Goal: Communication & Community: Answer question/provide support

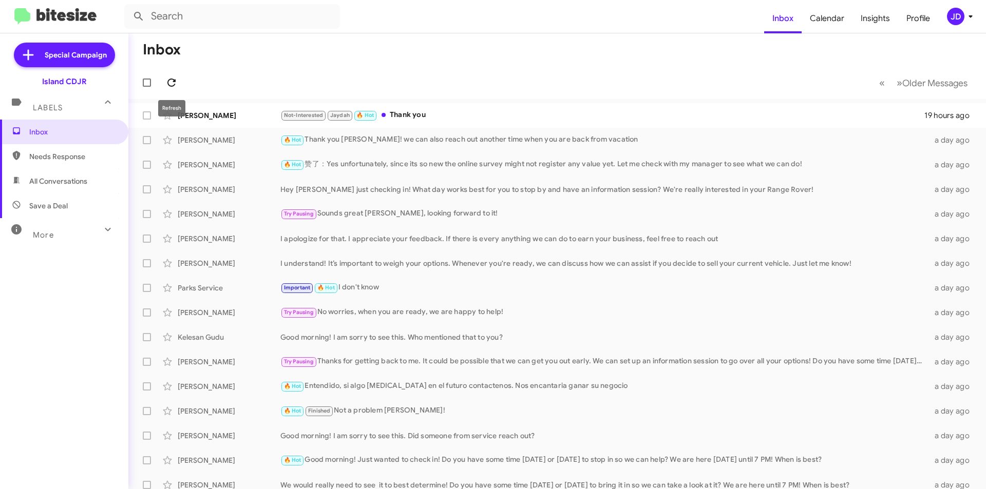
click at [170, 90] on button at bounding box center [171, 82] width 21 height 21
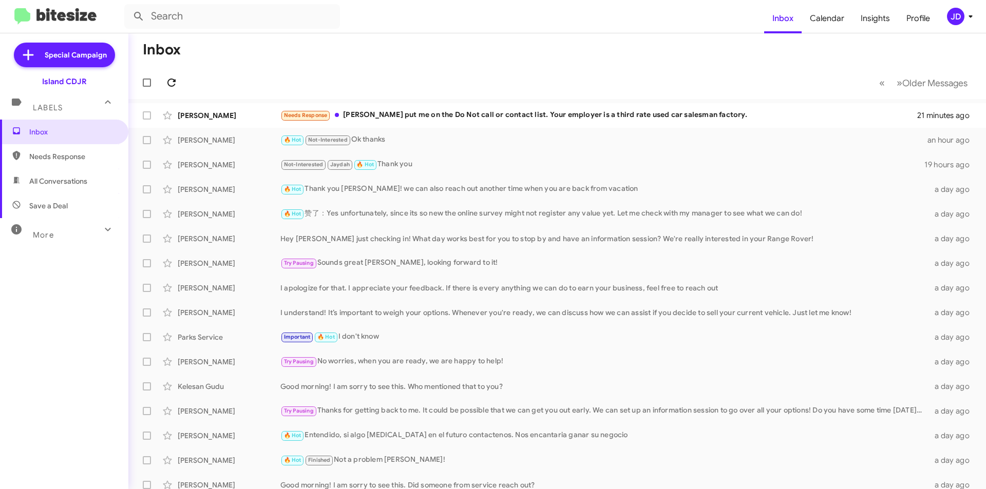
click at [173, 83] on icon at bounding box center [171, 83] width 12 height 12
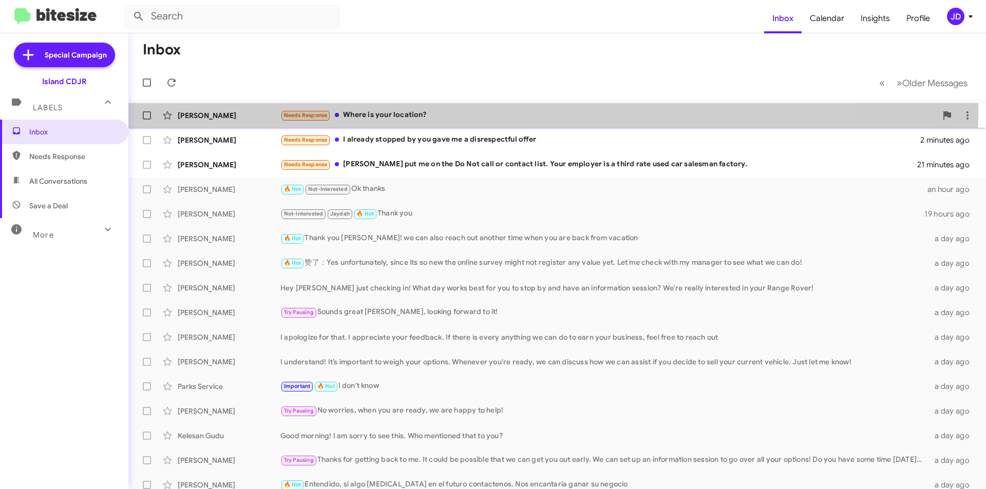
click at [461, 112] on div "Needs Response Where is your location?" at bounding box center [608, 115] width 656 height 12
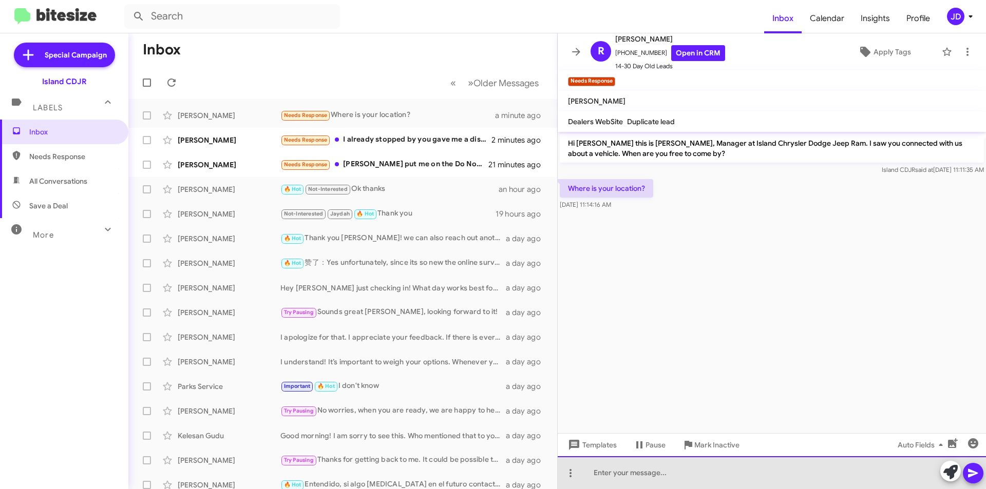
click at [687, 463] on div at bounding box center [772, 472] width 428 height 33
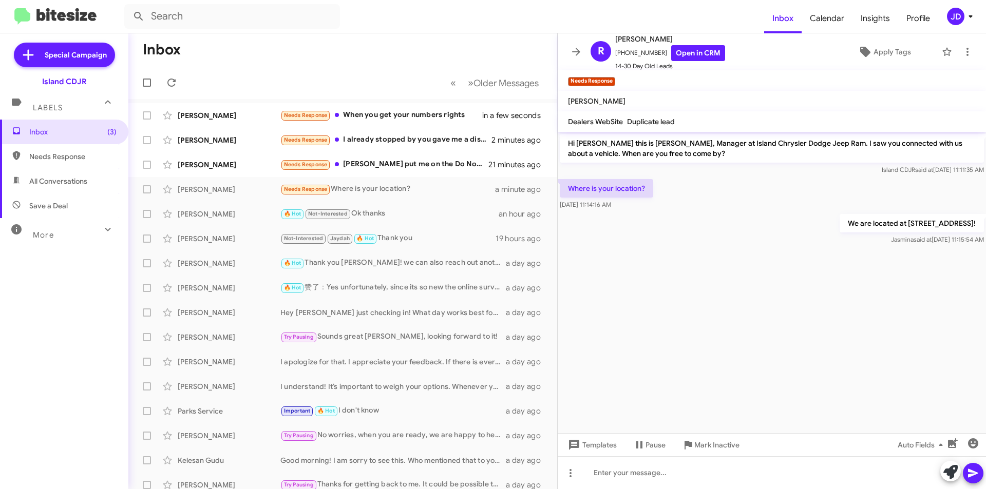
click at [558, 54] on mat-toolbar "R Richard Torres +13475648501 Open in CRM 14-30 Day Old Leads Apply Tags" at bounding box center [772, 51] width 428 height 37
click at [570, 52] on icon at bounding box center [576, 52] width 12 height 12
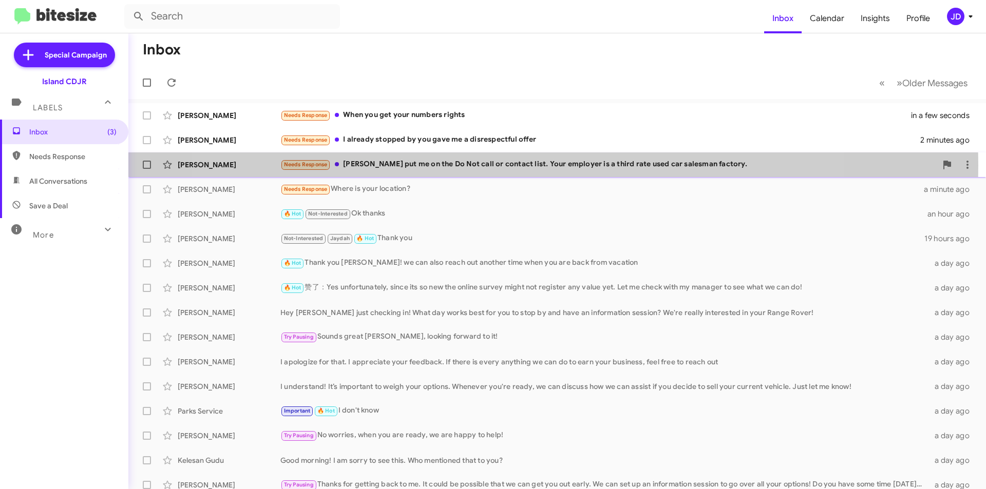
click at [520, 165] on div "Needs Response Alicia put me on the Do Not call or contact list. Your employer …" at bounding box center [608, 165] width 656 height 12
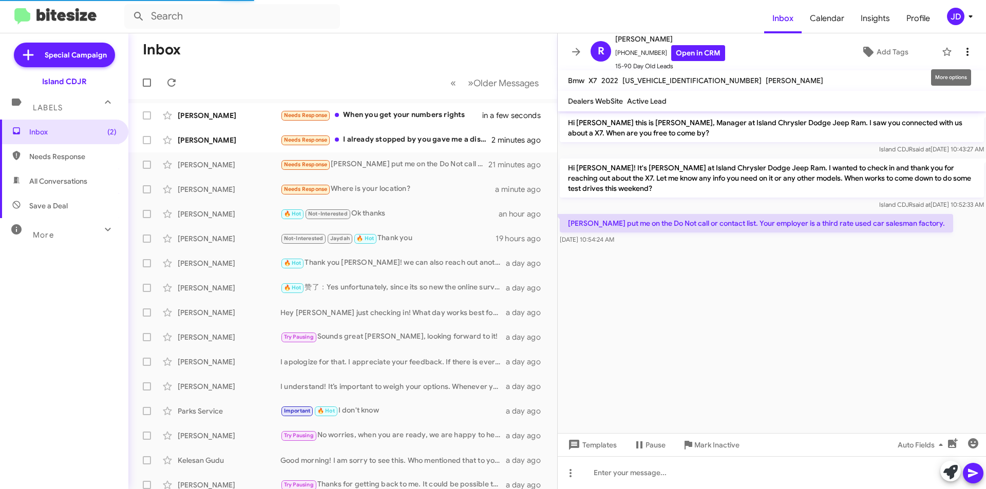
click at [962, 58] on button at bounding box center [967, 52] width 21 height 21
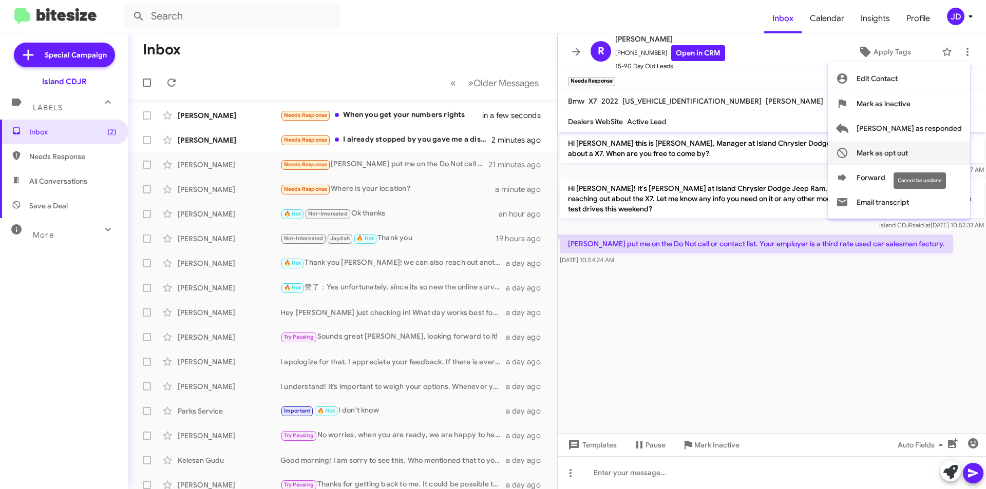
click at [908, 153] on span "Mark as opt out" at bounding box center [881, 153] width 51 height 25
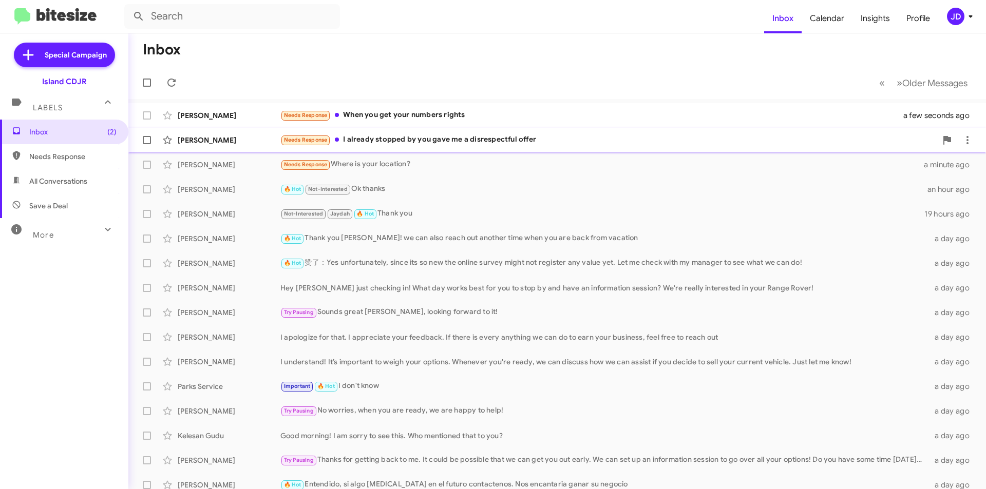
click at [433, 145] on div "Needs Response I already stopped by you gave me a disrespectful offer" at bounding box center [608, 140] width 656 height 12
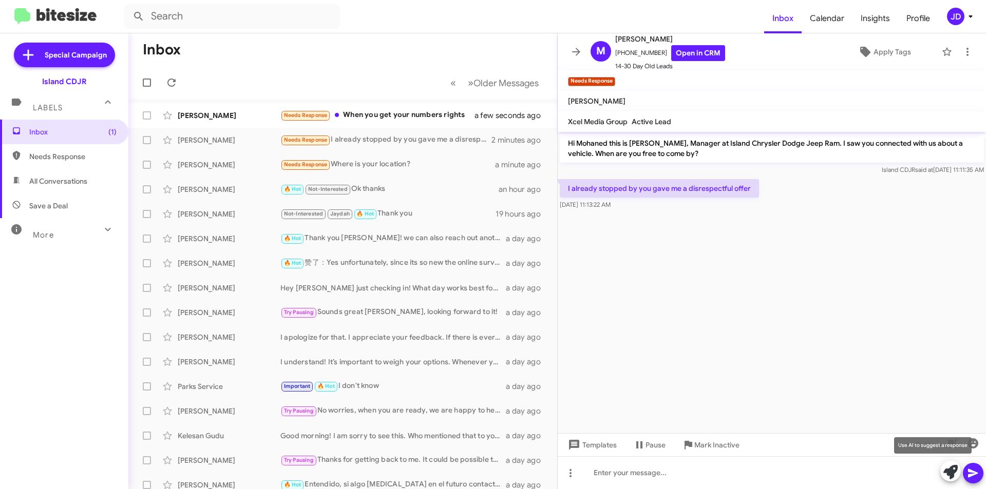
click at [954, 470] on icon at bounding box center [950, 472] width 14 height 14
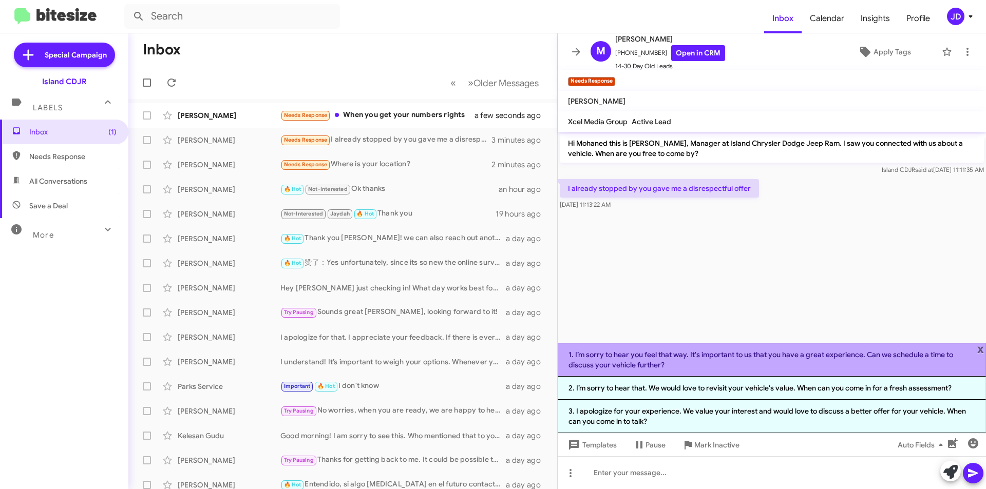
click at [918, 363] on li "1. I’m sorry to hear you feel that way. It's important to us that you have a gr…" at bounding box center [772, 360] width 428 height 34
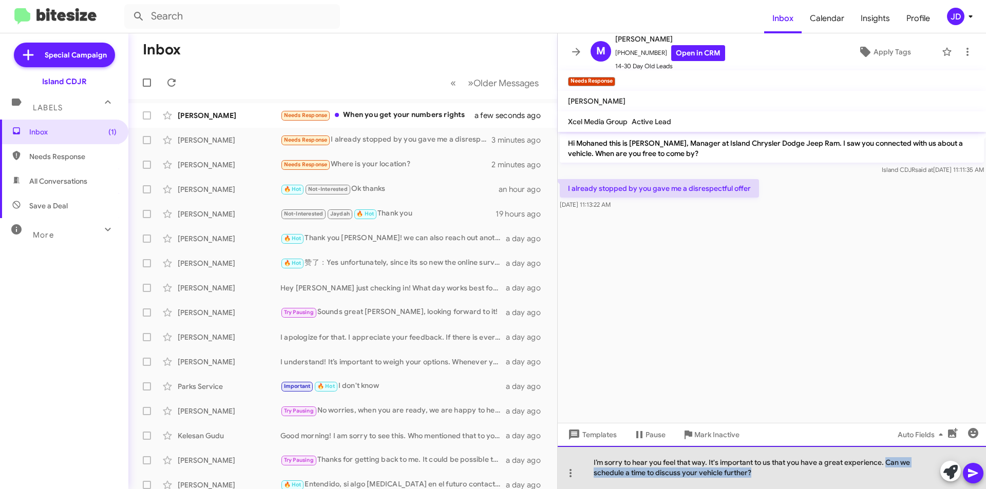
drag, startPoint x: 876, startPoint y: 472, endPoint x: 886, endPoint y: 454, distance: 20.7
click at [886, 454] on div "I’m sorry to hear you feel that way. It's important to us that you have a great…" at bounding box center [772, 467] width 428 height 43
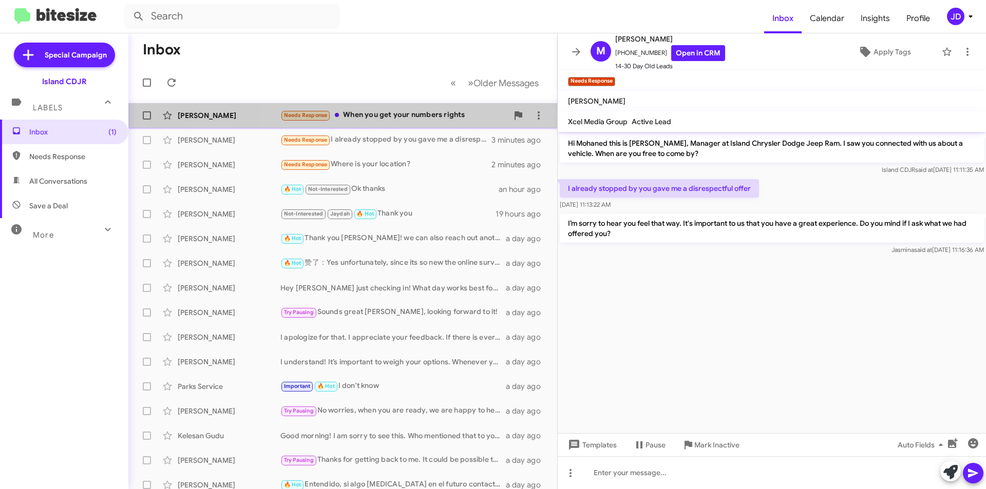
click at [439, 118] on div "Needs Response When you get your numbers rights" at bounding box center [393, 115] width 227 height 12
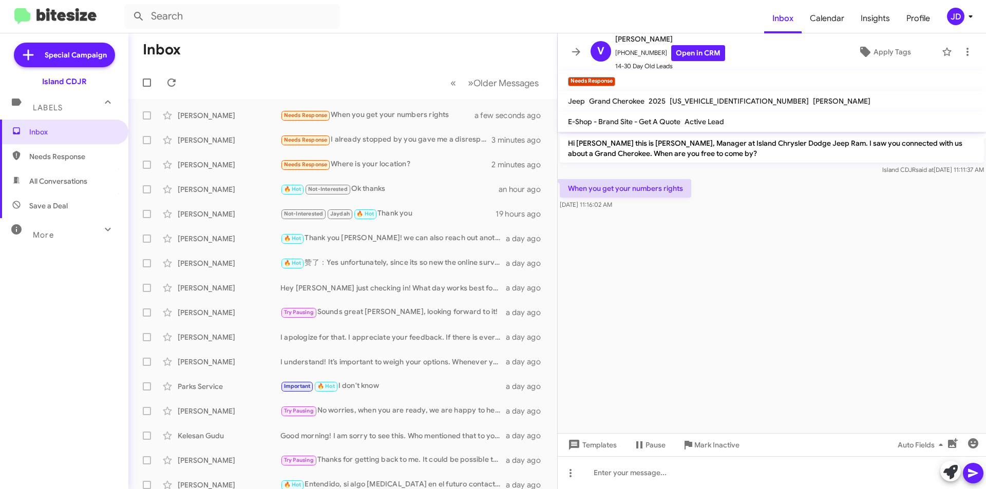
click at [944, 482] on span at bounding box center [950, 472] width 14 height 23
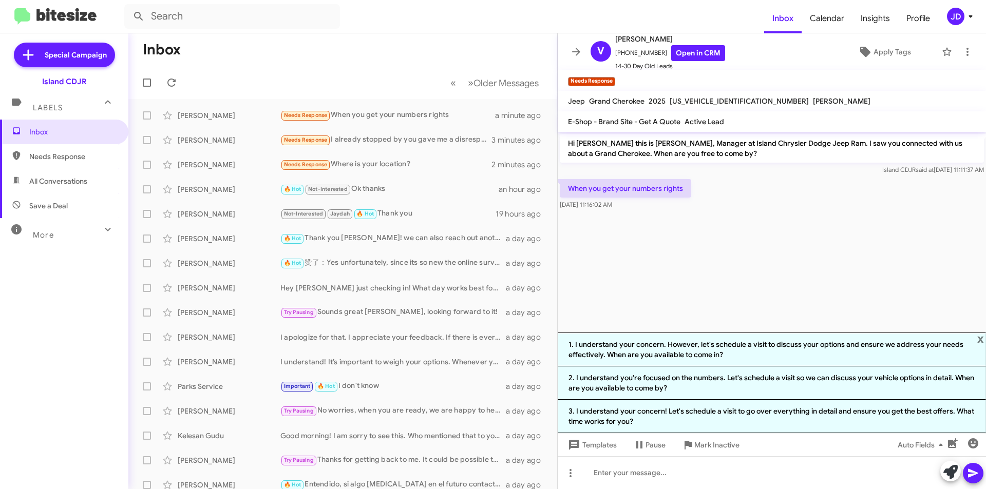
click at [863, 297] on cdk-virtual-scroll-viewport "Hi Vincenzo this is Alicia Alonso, Manager at Island Chrysler Dodge Jeep Ram. I…" at bounding box center [772, 232] width 428 height 201
click at [696, 56] on link "Open in CRM" at bounding box center [698, 53] width 54 height 16
click at [747, 298] on cdk-virtual-scroll-viewport "Hi Vincenzo this is Alicia Alonso, Manager at Island Chrysler Dodge Jeep Ram. I…" at bounding box center [772, 232] width 428 height 201
click at [981, 339] on span "x" at bounding box center [980, 339] width 7 height 12
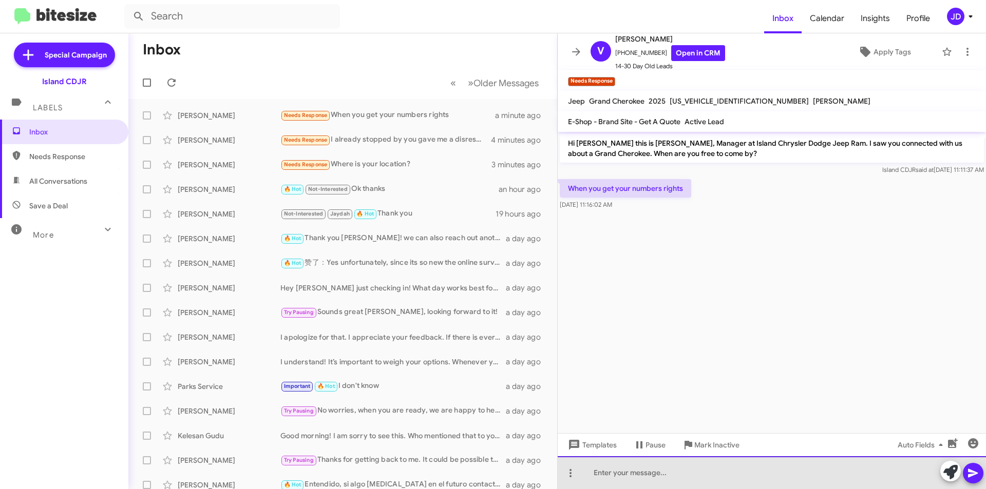
click at [794, 467] on div at bounding box center [772, 472] width 428 height 33
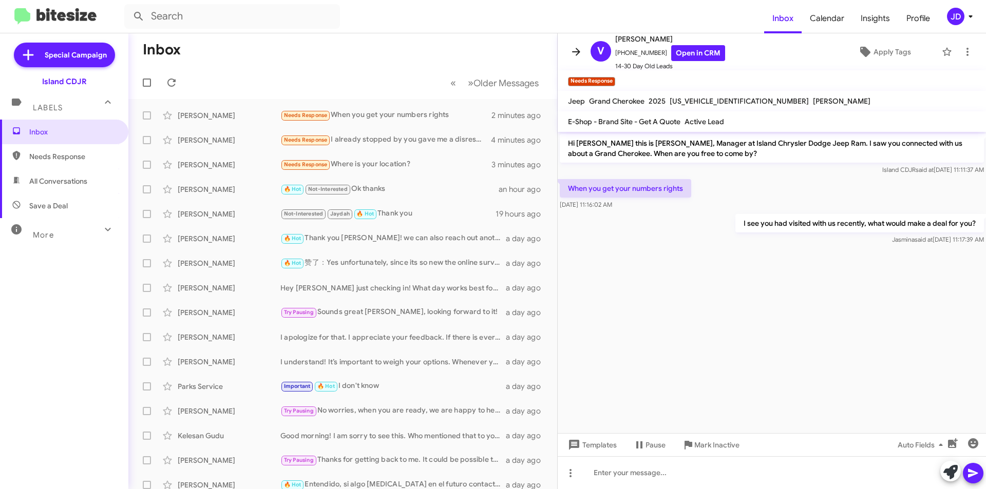
click at [568, 58] on span at bounding box center [576, 52] width 21 height 12
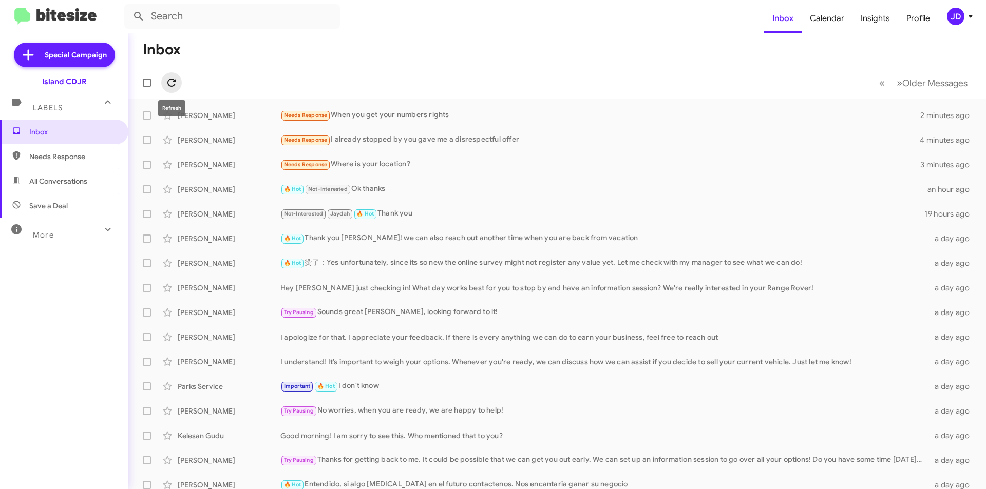
click at [173, 81] on icon at bounding box center [171, 83] width 12 height 12
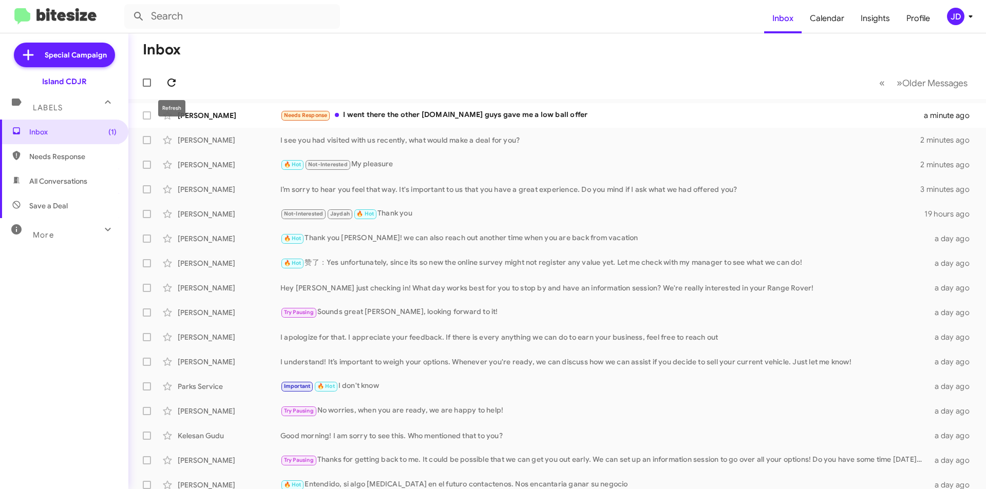
click at [170, 83] on icon at bounding box center [171, 83] width 12 height 12
click at [365, 126] on span "Richard Torres Needs Response I went there the other day.You guys gave me a low…" at bounding box center [556, 115] width 857 height 25
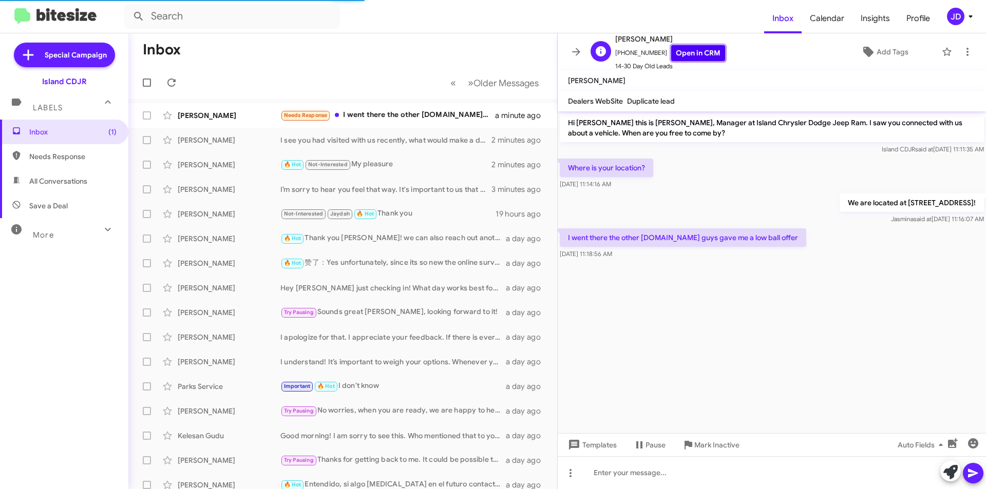
click at [680, 59] on link "Open in CRM" at bounding box center [698, 53] width 54 height 16
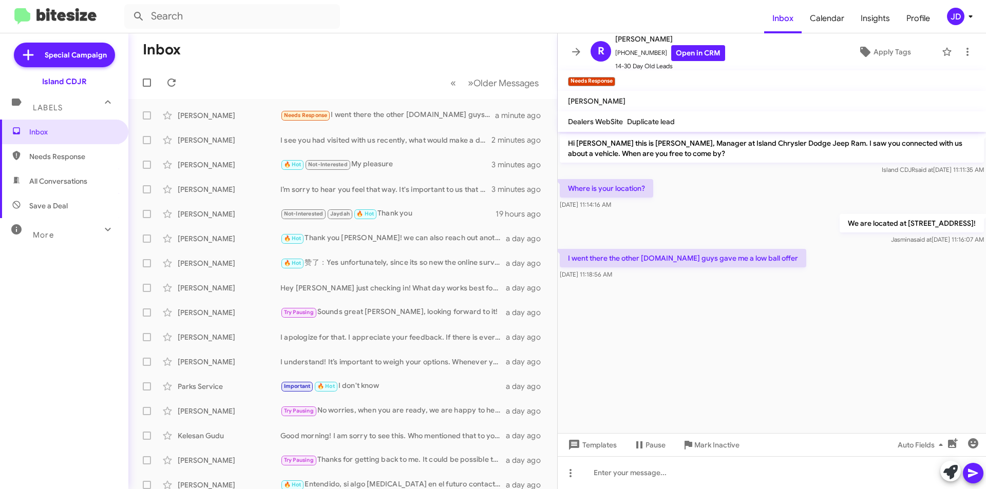
click at [748, 330] on cdk-virtual-scroll-viewport "Hi Richard this is Alicia Alonso, Manager at Island Chrysler Dodge Jeep Ram. I …" at bounding box center [772, 282] width 428 height 301
click at [757, 479] on div at bounding box center [772, 472] width 428 height 33
click at [576, 45] on button at bounding box center [576, 52] width 21 height 21
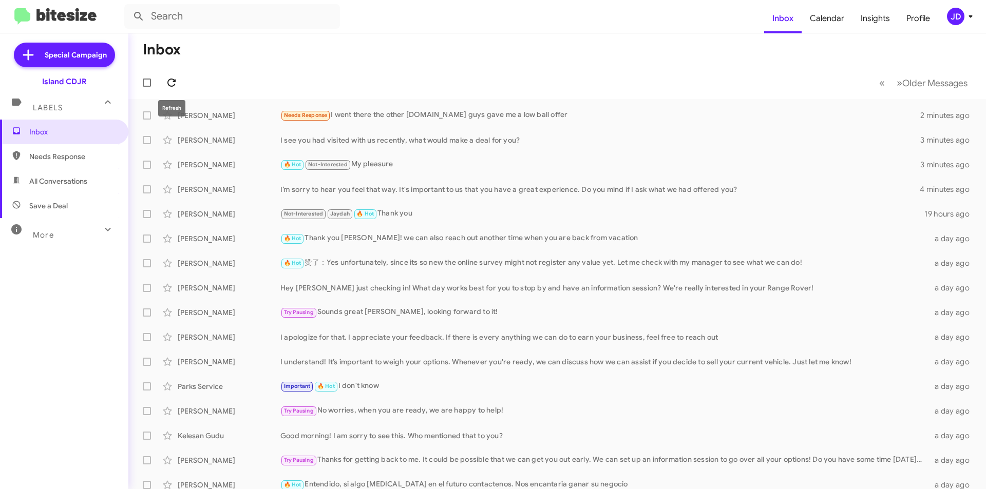
click at [178, 79] on span at bounding box center [171, 83] width 21 height 12
drag, startPoint x: 335, startPoint y: 41, endPoint x: 822, endPoint y: 73, distance: 487.8
click at [822, 73] on mat-toolbar "Inbox « Previous » Next Older Messages" at bounding box center [556, 66] width 857 height 66
click at [822, 73] on mat-toolbar-row "« Previous » Next Older Messages" at bounding box center [556, 82] width 857 height 33
drag, startPoint x: 356, startPoint y: 83, endPoint x: 958, endPoint y: 33, distance: 603.3
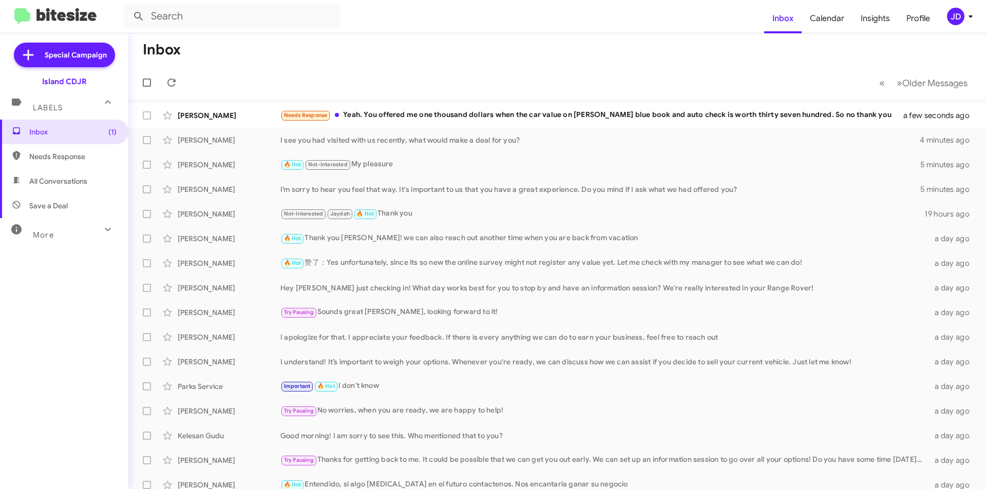
click at [958, 33] on mat-toolbar "Inbox « Previous » Next Older Messages" at bounding box center [556, 66] width 857 height 66
click at [947, 51] on mat-toolbar-row "Inbox" at bounding box center [556, 49] width 857 height 33
click at [178, 81] on span at bounding box center [171, 83] width 21 height 12
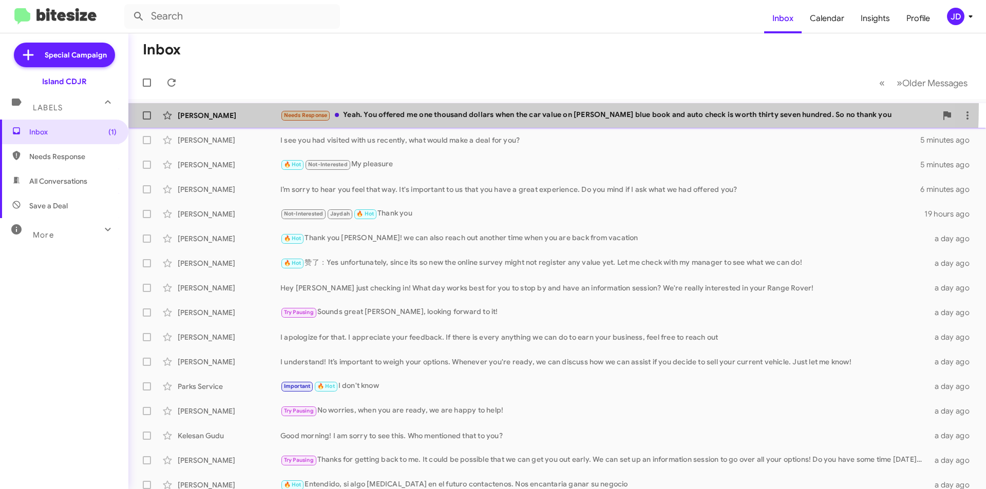
click at [379, 104] on span "Richard Torres Needs Response Yeah. You offered me one thousand dollars when th…" at bounding box center [556, 115] width 857 height 25
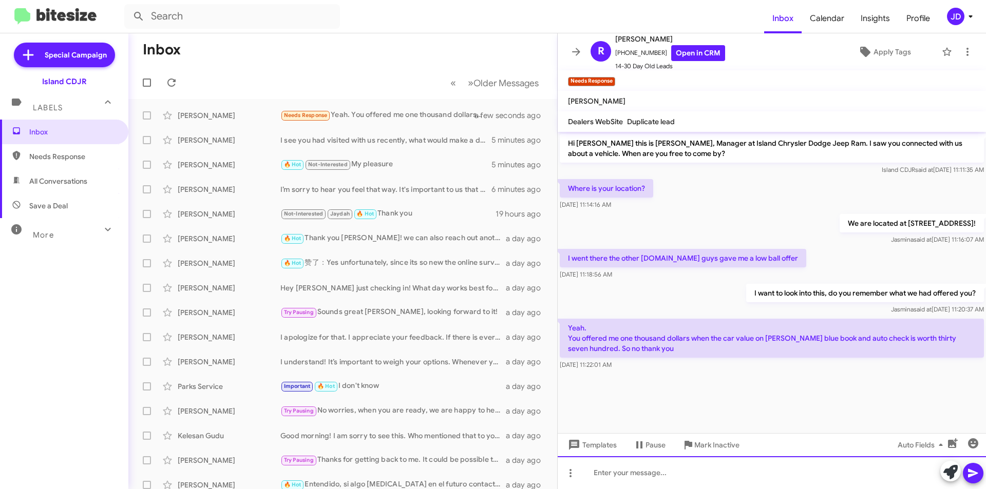
click at [729, 482] on div at bounding box center [772, 472] width 428 height 33
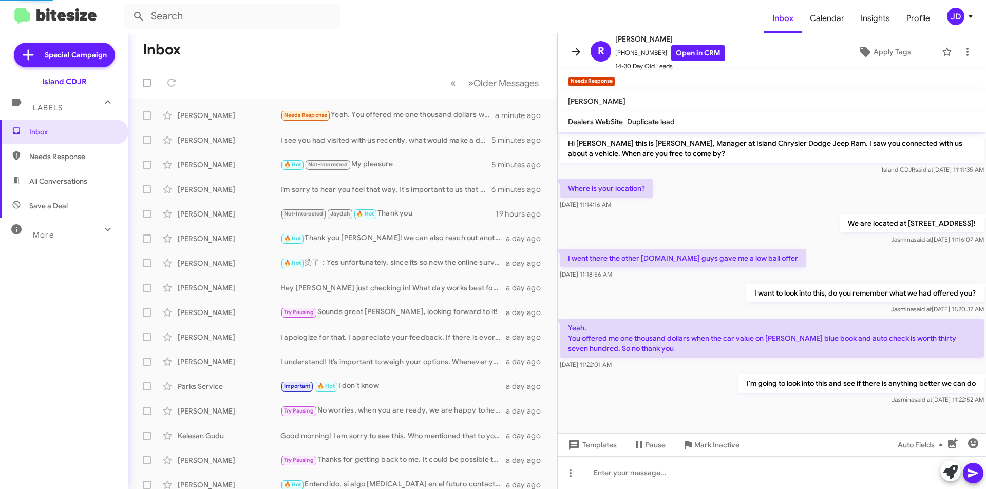
click at [571, 55] on icon at bounding box center [576, 52] width 12 height 12
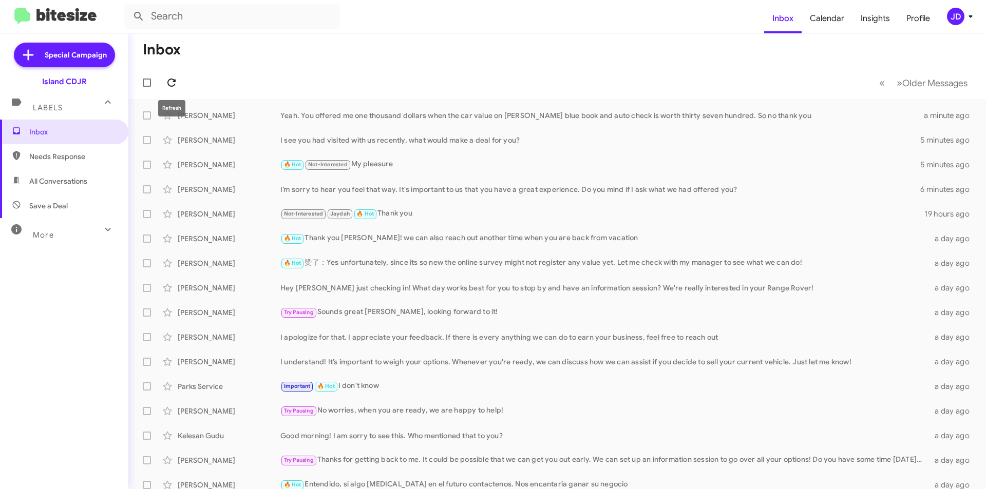
click at [171, 75] on button at bounding box center [171, 82] width 21 height 21
click at [173, 83] on icon at bounding box center [171, 83] width 12 height 12
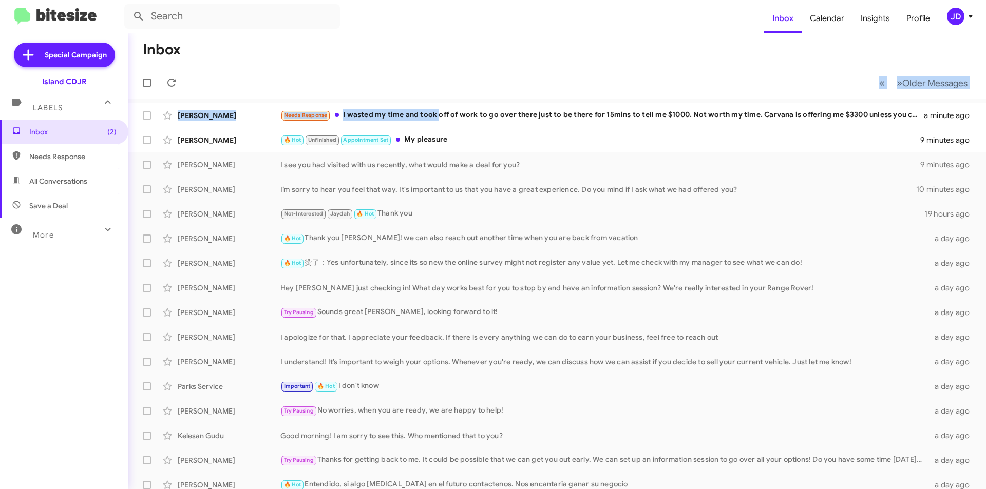
drag, startPoint x: 440, startPoint y: 110, endPoint x: 775, endPoint y: 78, distance: 337.3
click at [775, 78] on div "Inbox « Previous » Next Older Messages Richard Torres Needs Response I wasted m…" at bounding box center [556, 261] width 857 height 456
click at [775, 78] on mat-toolbar-row "« Previous » Next Older Messages" at bounding box center [556, 82] width 857 height 33
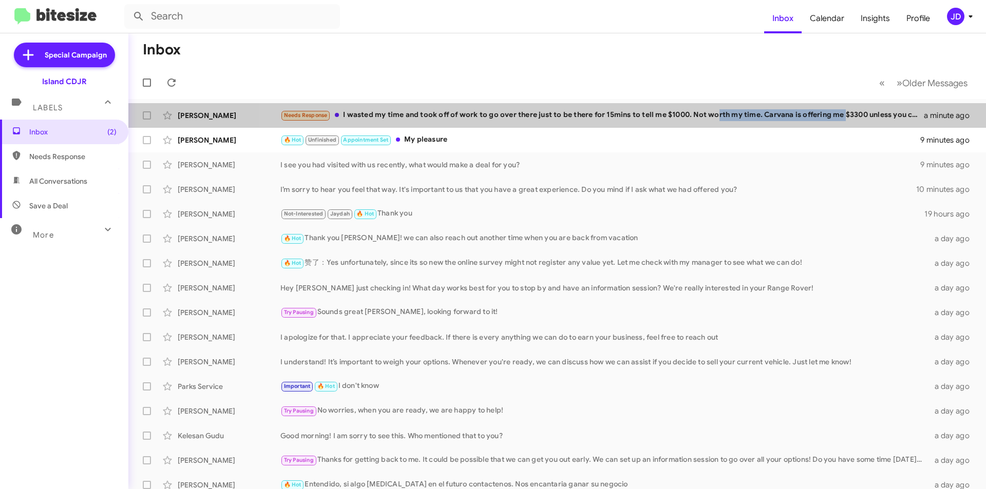
drag, startPoint x: 712, startPoint y: 123, endPoint x: 756, endPoint y: 89, distance: 55.3
click at [811, 98] on div "Inbox « Previous » Next Older Messages Richard Torres Needs Response I wasted m…" at bounding box center [556, 261] width 857 height 456
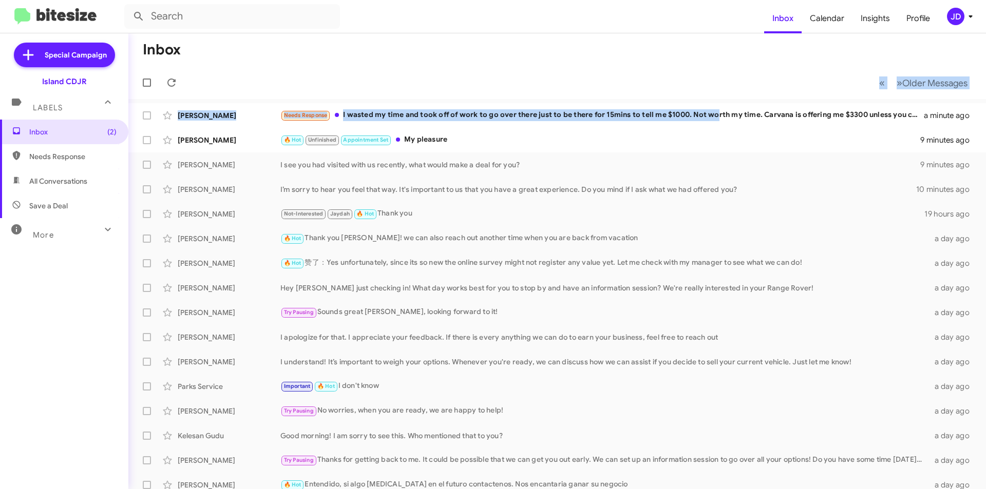
click at [744, 85] on mat-toolbar-row "« Previous » Next Older Messages" at bounding box center [556, 82] width 857 height 33
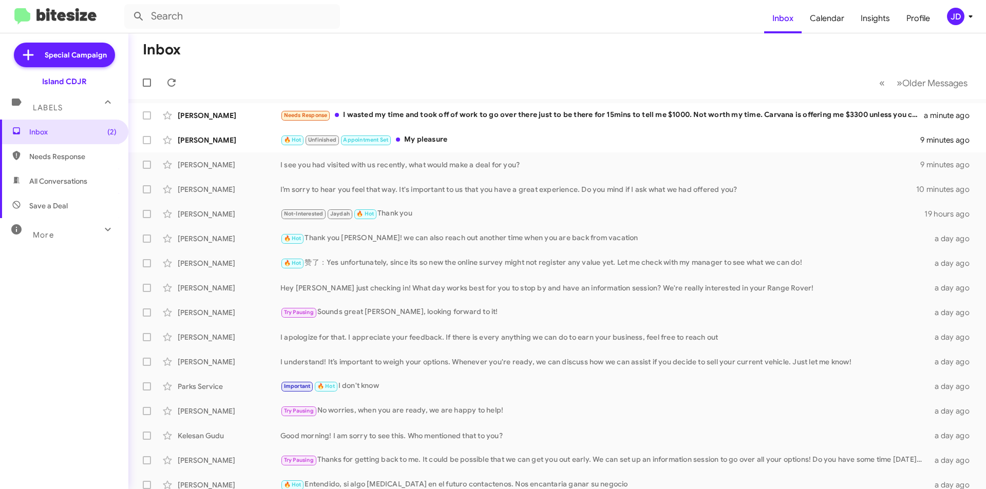
drag, startPoint x: 744, startPoint y: 85, endPoint x: 136, endPoint y: 71, distance: 608.6
click at [136, 71] on mat-toolbar-row "« Previous » Next Older Messages" at bounding box center [556, 82] width 857 height 33
drag, startPoint x: 139, startPoint y: 47, endPoint x: 208, endPoint y: 83, distance: 78.8
click at [208, 83] on mat-toolbar "Inbox « Previous » Next Older Messages" at bounding box center [556, 66] width 857 height 66
click at [208, 83] on mat-toolbar-row "« Previous » Next Older Messages" at bounding box center [556, 82] width 857 height 33
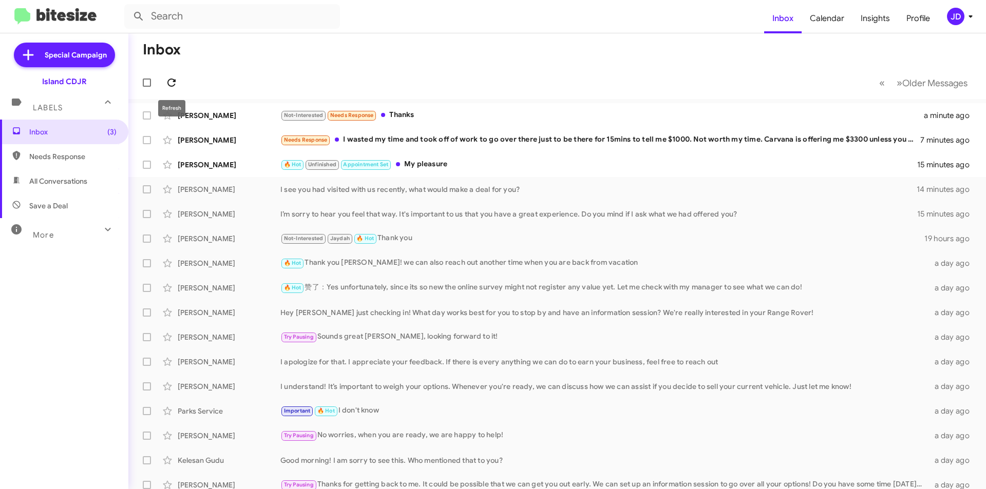
click at [171, 83] on icon at bounding box center [171, 83] width 12 height 12
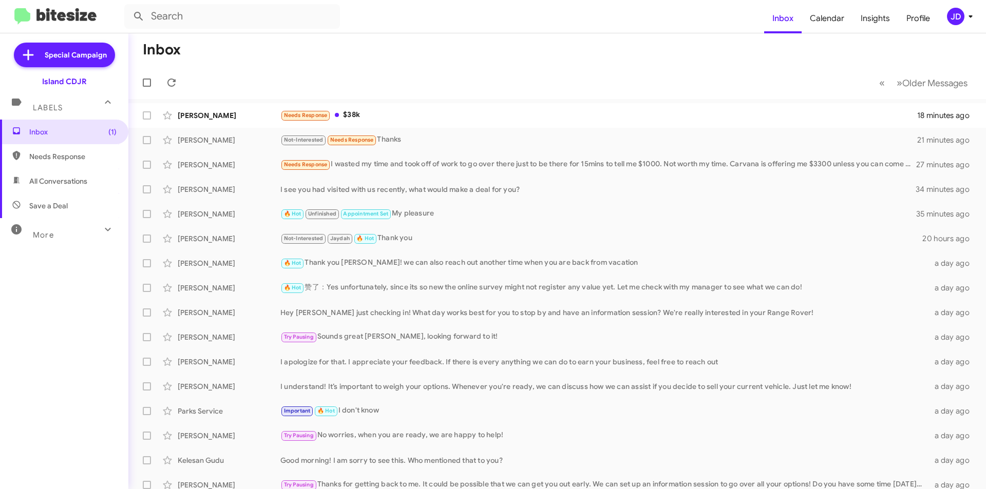
click at [947, 18] on div "JD" at bounding box center [955, 16] width 17 height 17
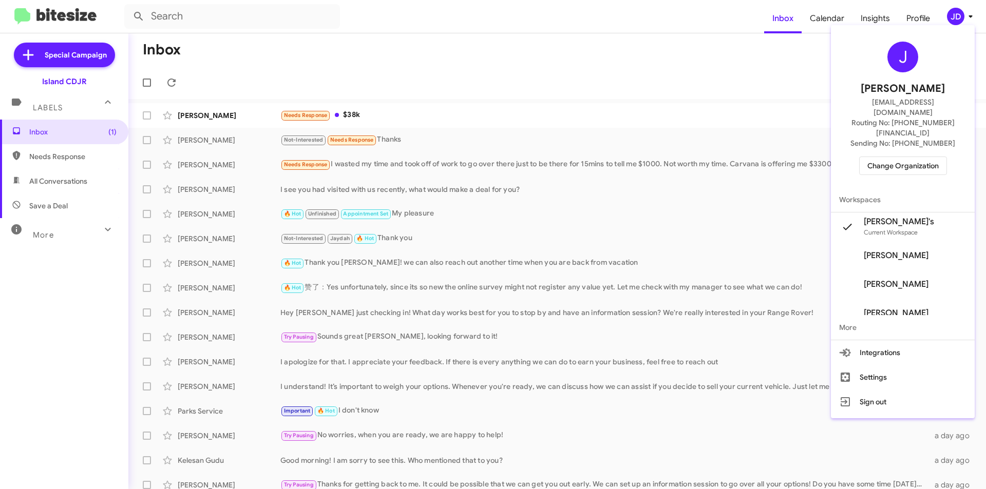
click at [908, 157] on span "Change Organization" at bounding box center [902, 165] width 71 height 17
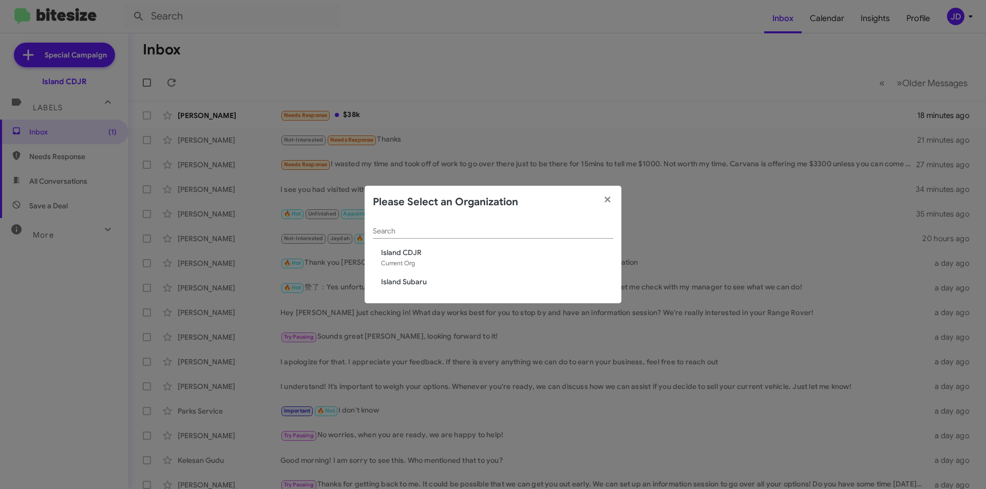
click at [419, 285] on span "Island Subaru" at bounding box center [497, 282] width 232 height 10
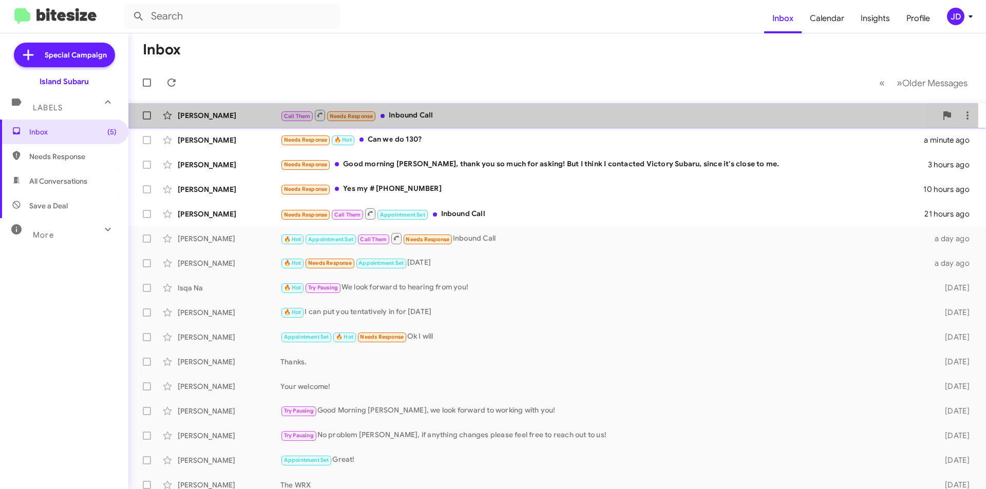
click at [430, 116] on div "Call Them Needs Response Inbound Call" at bounding box center [608, 115] width 656 height 13
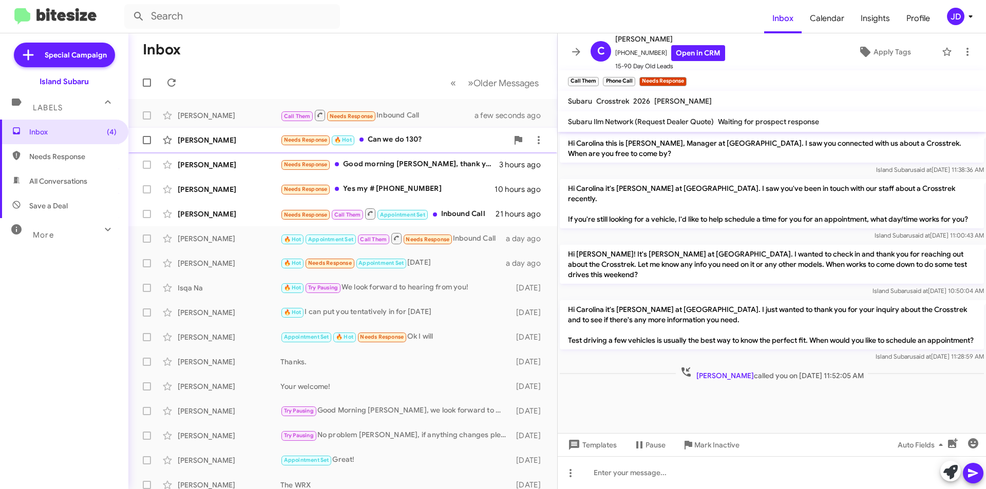
click at [442, 144] on div "Needs Response 🔥 Hot Can we do 130?" at bounding box center [393, 140] width 227 height 12
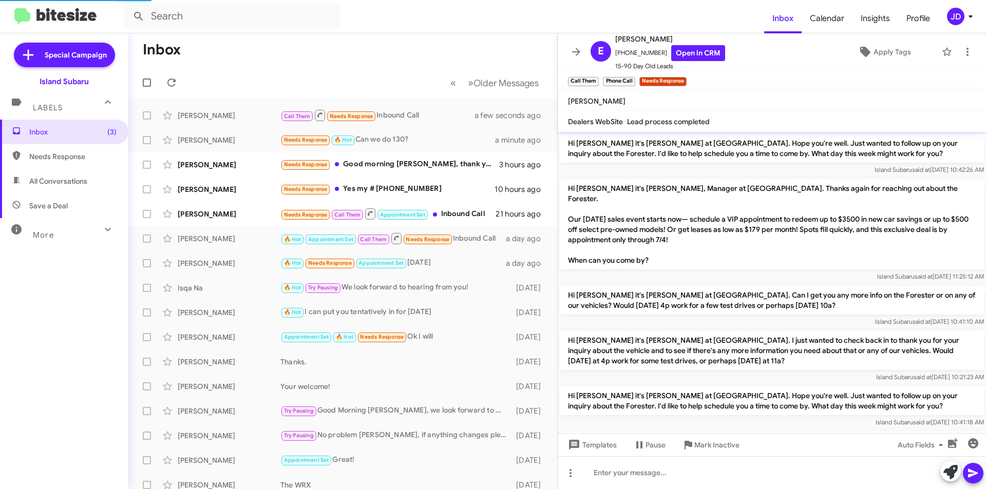
scroll to position [736, 0]
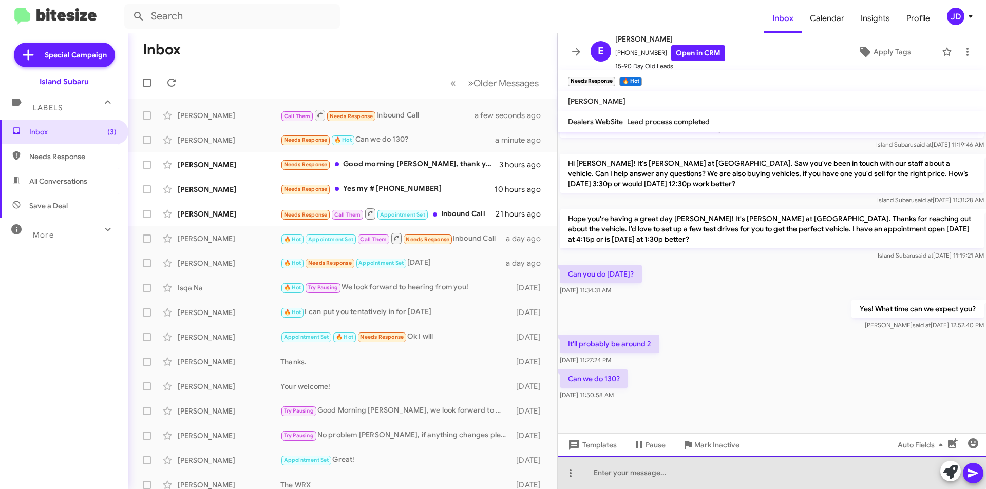
click at [740, 461] on div at bounding box center [772, 472] width 428 height 33
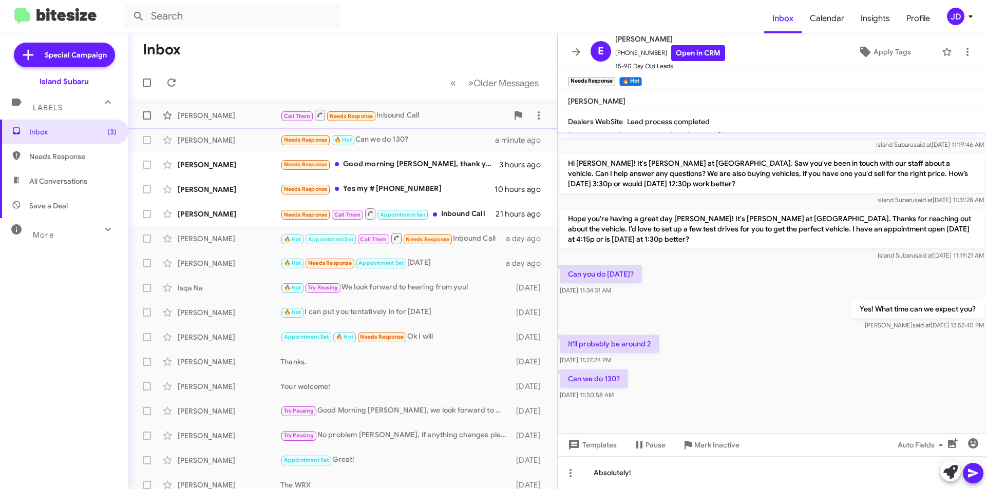
click at [389, 114] on div "Call Them Needs Response Inbound Call" at bounding box center [393, 115] width 227 height 13
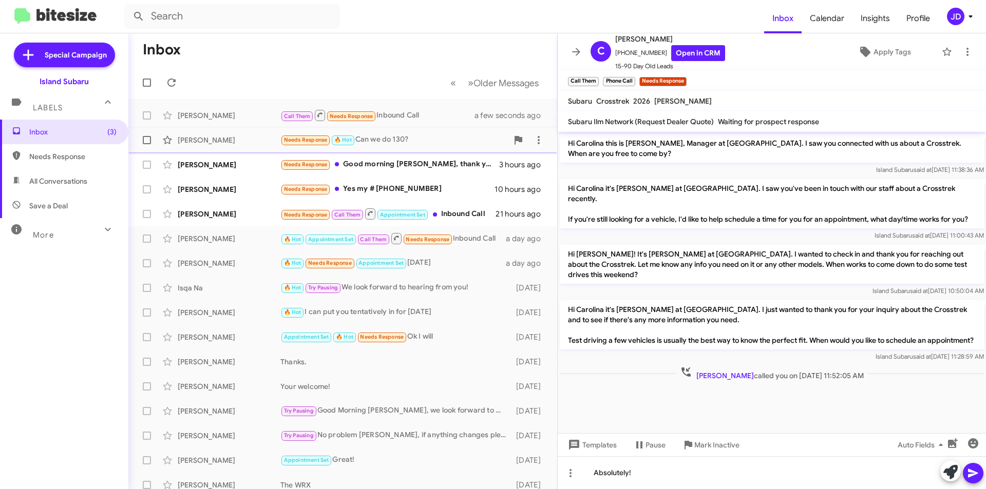
click at [401, 135] on div "Needs Response 🔥 Hot Can we do 130?" at bounding box center [393, 140] width 227 height 12
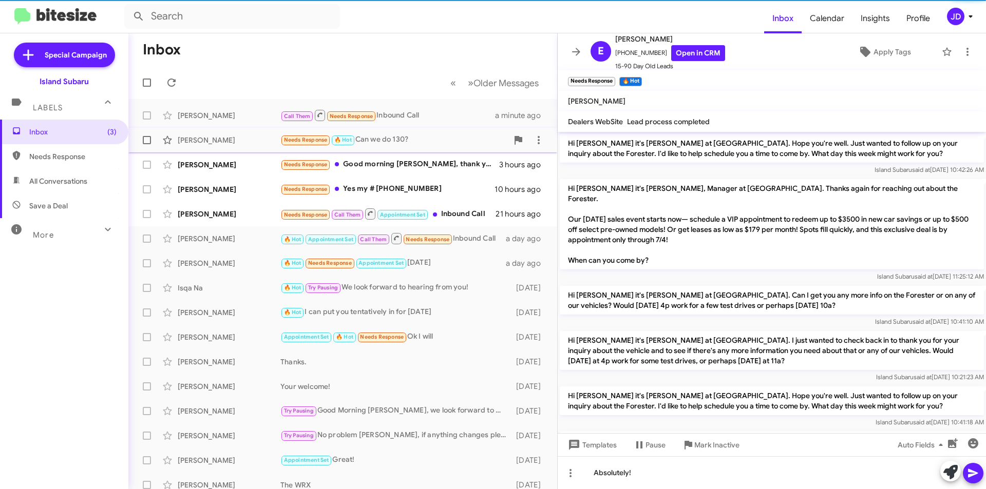
scroll to position [736, 0]
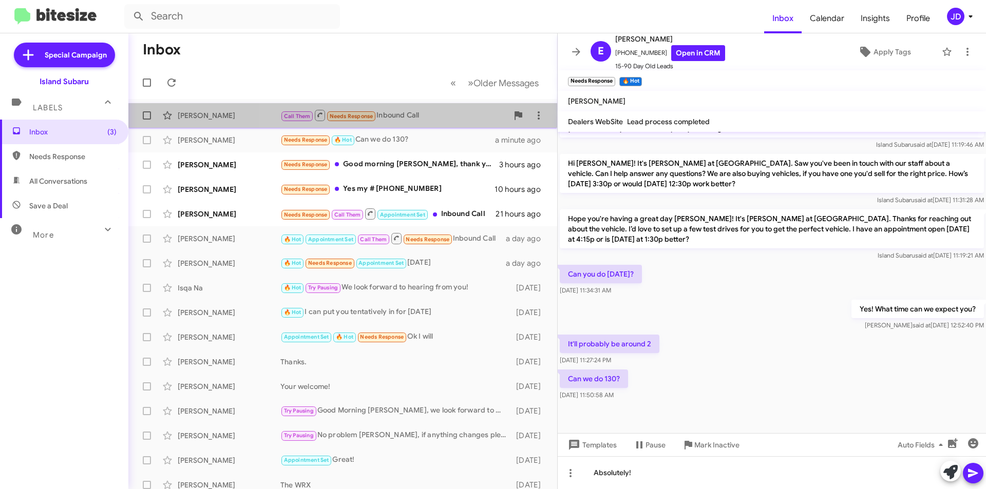
click at [395, 119] on div "Call Them Needs Response Inbound Call" at bounding box center [393, 115] width 227 height 13
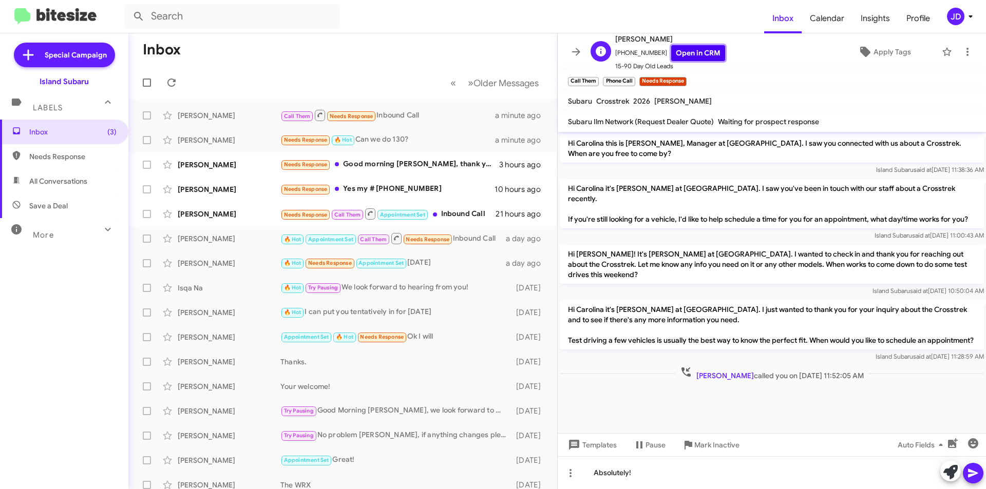
click at [703, 50] on link "Open in CRM" at bounding box center [698, 53] width 54 height 16
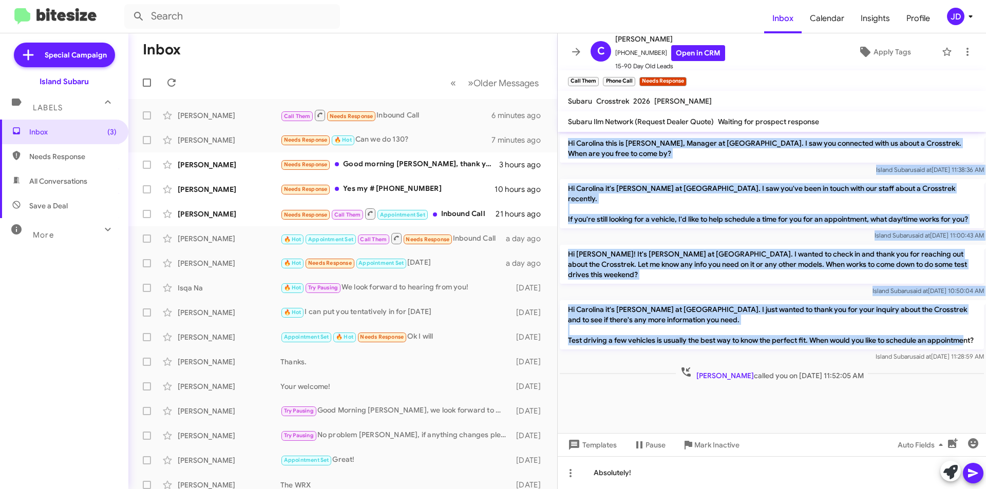
drag, startPoint x: 569, startPoint y: 139, endPoint x: 865, endPoint y: 329, distance: 351.8
click at [865, 329] on div "Hi Carolina this is [PERSON_NAME], Manager at [GEOGRAPHIC_DATA]. I saw you conn…" at bounding box center [772, 257] width 428 height 251
click at [865, 329] on p "Hi Carolina it's [PERSON_NAME] at [GEOGRAPHIC_DATA]. I just wanted to thank you…" at bounding box center [772, 324] width 424 height 49
drag, startPoint x: 865, startPoint y: 329, endPoint x: 567, endPoint y: 140, distance: 352.5
click at [567, 140] on div "Hi Carolina this is [PERSON_NAME], Manager at [GEOGRAPHIC_DATA]. I saw you conn…" at bounding box center [772, 257] width 428 height 251
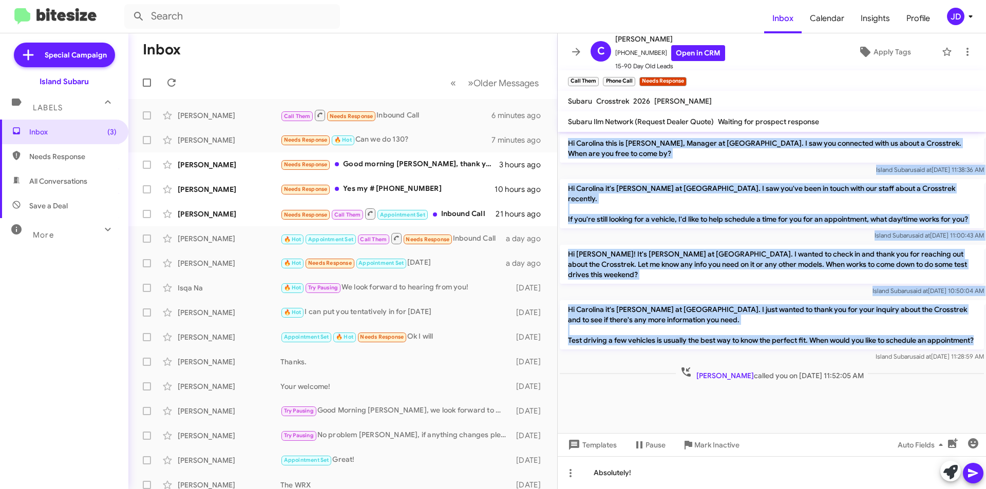
click at [567, 140] on p "Hi Carolina this is [PERSON_NAME], Manager at [GEOGRAPHIC_DATA]. I saw you conn…" at bounding box center [772, 148] width 424 height 29
drag, startPoint x: 567, startPoint y: 140, endPoint x: 743, endPoint y: 329, distance: 258.7
click at [743, 329] on div "Hi Carolina this is [PERSON_NAME], Manager at [GEOGRAPHIC_DATA]. I saw you conn…" at bounding box center [772, 257] width 428 height 251
click at [743, 329] on p "Hi Carolina it's [PERSON_NAME] at [GEOGRAPHIC_DATA]. I just wanted to thank you…" at bounding box center [772, 324] width 424 height 49
drag, startPoint x: 743, startPoint y: 329, endPoint x: 563, endPoint y: 141, distance: 261.1
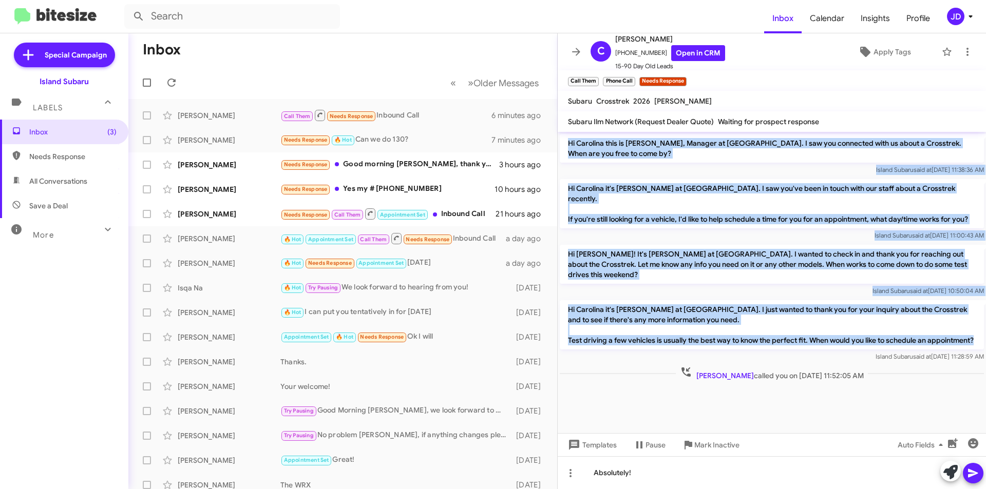
click at [563, 141] on div "Hi Carolina this is [PERSON_NAME], Manager at [GEOGRAPHIC_DATA]. I saw you conn…" at bounding box center [772, 257] width 428 height 251
click at [563, 141] on p "Hi Carolina this is [PERSON_NAME], Manager at [GEOGRAPHIC_DATA]. I saw you conn…" at bounding box center [772, 148] width 424 height 29
drag, startPoint x: 563, startPoint y: 141, endPoint x: 644, endPoint y: 328, distance: 204.4
click at [644, 328] on div "Hi Carolina this is [PERSON_NAME], Manager at [GEOGRAPHIC_DATA]. I saw you conn…" at bounding box center [772, 257] width 428 height 251
click at [644, 328] on p "Hi Carolina it's [PERSON_NAME] at [GEOGRAPHIC_DATA]. I just wanted to thank you…" at bounding box center [772, 324] width 424 height 49
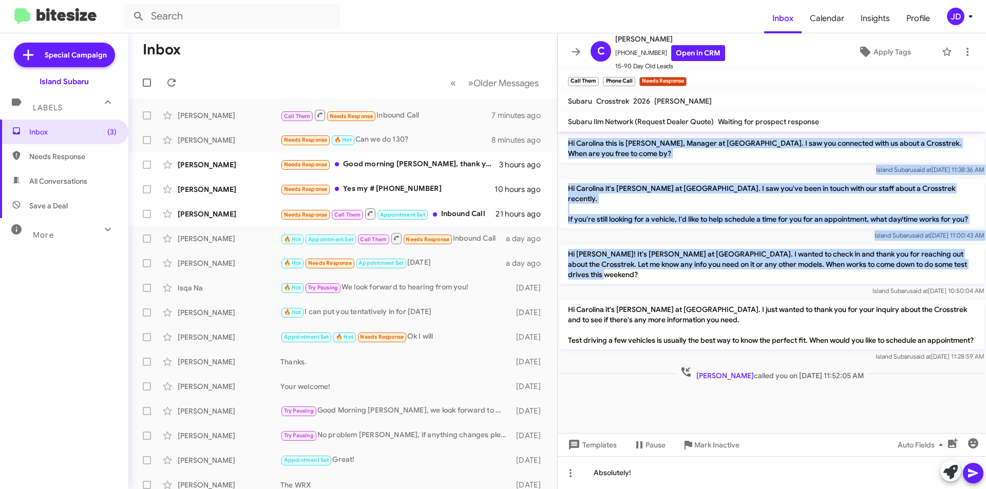
drag, startPoint x: 566, startPoint y: 142, endPoint x: 982, endPoint y: 260, distance: 432.3
click at [982, 260] on div "Hi Carolina this is [PERSON_NAME], Manager at [GEOGRAPHIC_DATA]. I saw you conn…" at bounding box center [772, 257] width 428 height 251
click at [969, 257] on p "Hi [PERSON_NAME]! It's [PERSON_NAME] at [GEOGRAPHIC_DATA]. I wanted to check in…" at bounding box center [772, 264] width 424 height 39
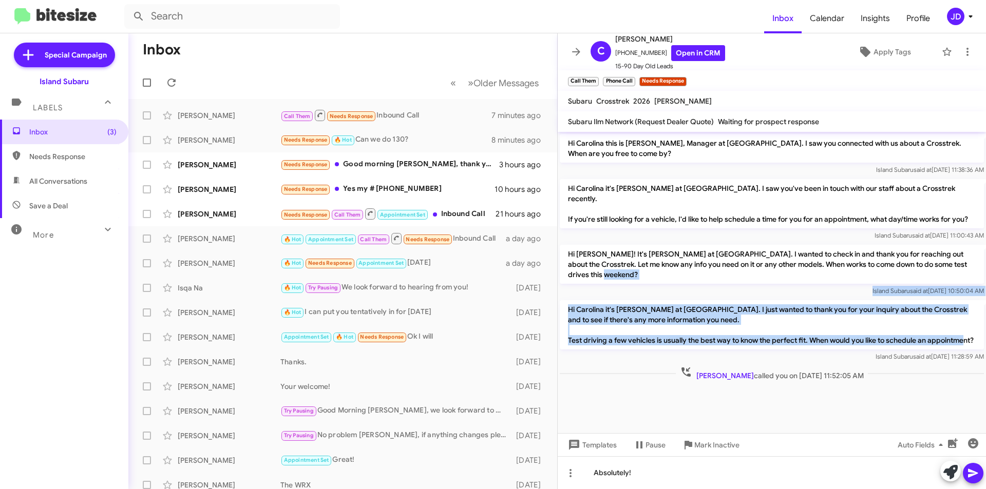
drag, startPoint x: 965, startPoint y: 255, endPoint x: 961, endPoint y: 327, distance: 72.5
click at [961, 327] on div "Hi Carolina this is [PERSON_NAME], Manager at [GEOGRAPHIC_DATA]. I saw you conn…" at bounding box center [772, 257] width 428 height 251
click at [961, 327] on p "Hi Carolina it's [PERSON_NAME] at [GEOGRAPHIC_DATA]. I just wanted to thank you…" at bounding box center [772, 324] width 424 height 49
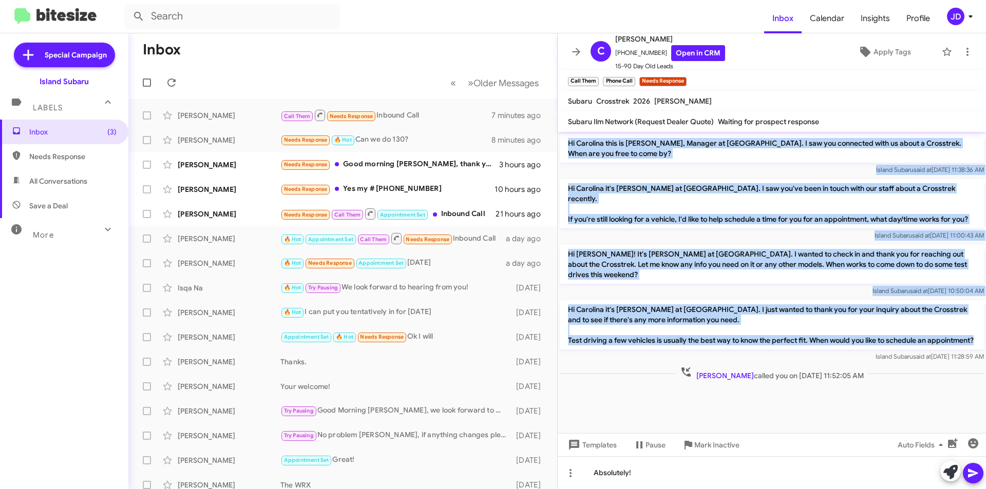
drag, startPoint x: 961, startPoint y: 327, endPoint x: 570, endPoint y: 141, distance: 432.4
click at [570, 141] on div "Hi Carolina this is [PERSON_NAME], Manager at [GEOGRAPHIC_DATA]. I saw you conn…" at bounding box center [772, 257] width 428 height 251
click at [570, 141] on p "Hi Carolina this is [PERSON_NAME], Manager at [GEOGRAPHIC_DATA]. I saw you conn…" at bounding box center [772, 148] width 424 height 29
drag, startPoint x: 570, startPoint y: 141, endPoint x: 661, endPoint y: 322, distance: 202.8
click at [661, 322] on div "Hi Carolina this is [PERSON_NAME], Manager at [GEOGRAPHIC_DATA]. I saw you conn…" at bounding box center [772, 257] width 428 height 251
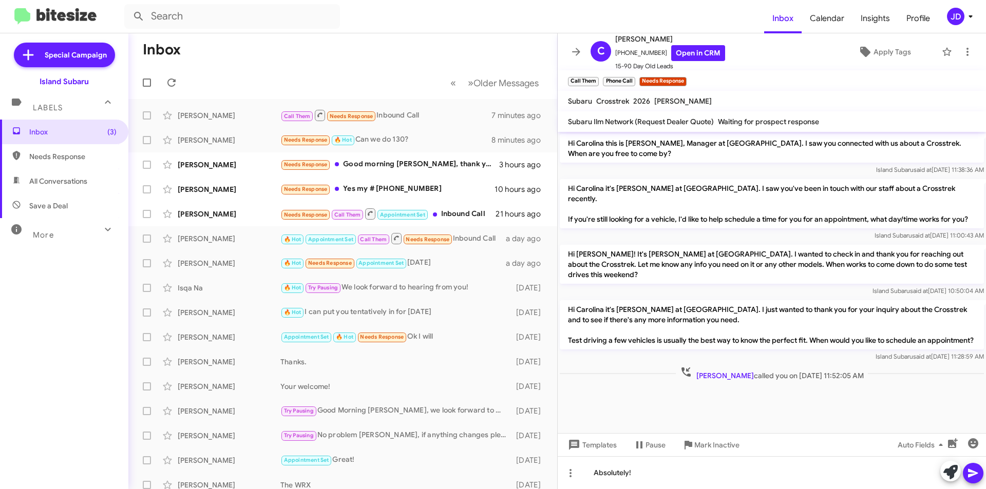
click at [660, 325] on p "Hi Carolina it's [PERSON_NAME] at [GEOGRAPHIC_DATA]. I just wanted to thank you…" at bounding box center [772, 324] width 424 height 49
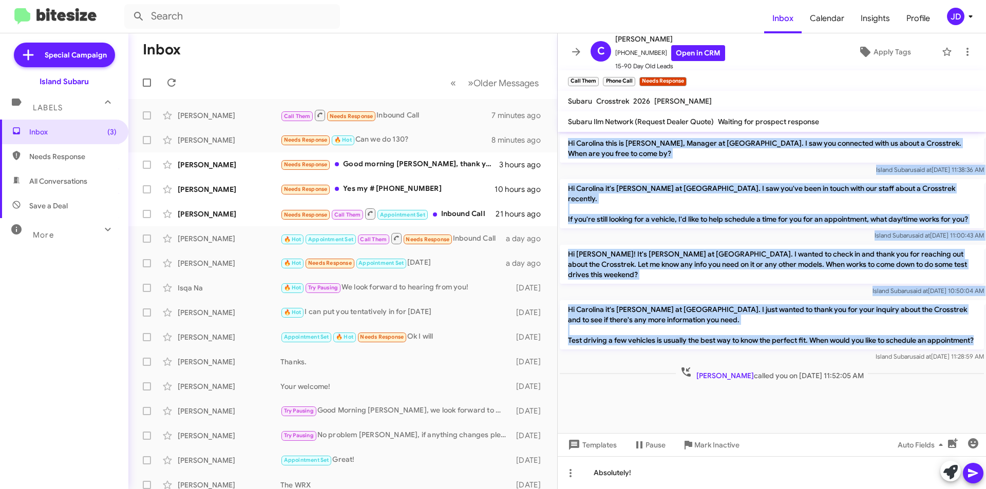
drag, startPoint x: 659, startPoint y: 326, endPoint x: 565, endPoint y: 138, distance: 209.6
click at [565, 138] on div "Hi Carolina this is [PERSON_NAME], Manager at [GEOGRAPHIC_DATA]. I saw you conn…" at bounding box center [772, 257] width 428 height 251
click at [565, 138] on p "Hi Carolina this is [PERSON_NAME], Manager at [GEOGRAPHIC_DATA]. I saw you conn…" at bounding box center [772, 148] width 424 height 29
drag, startPoint x: 565, startPoint y: 138, endPoint x: 631, endPoint y: 337, distance: 209.3
click at [631, 337] on div "Hi Carolina this is [PERSON_NAME], Manager at [GEOGRAPHIC_DATA]. I saw you conn…" at bounding box center [772, 257] width 428 height 251
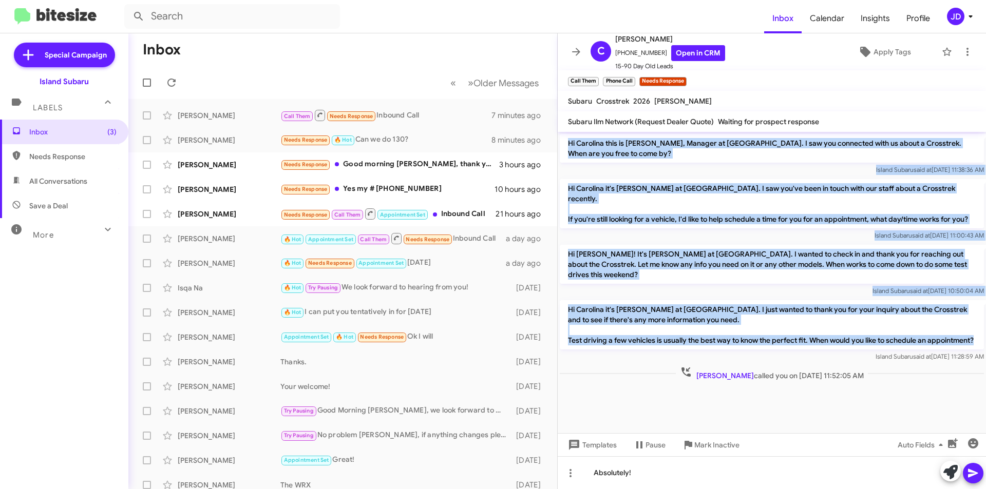
click at [631, 337] on p "Hi Carolina it's [PERSON_NAME] at [GEOGRAPHIC_DATA]. I just wanted to thank you…" at bounding box center [772, 324] width 424 height 49
drag, startPoint x: 630, startPoint y: 337, endPoint x: 570, endPoint y: 144, distance: 201.7
click at [570, 144] on div "Hi Carolina this is [PERSON_NAME], Manager at [GEOGRAPHIC_DATA]. I saw you conn…" at bounding box center [772, 257] width 428 height 251
click at [570, 144] on p "Hi Carolina this is [PERSON_NAME], Manager at [GEOGRAPHIC_DATA]. I saw you conn…" at bounding box center [772, 148] width 424 height 29
drag, startPoint x: 570, startPoint y: 144, endPoint x: 643, endPoint y: 331, distance: 200.3
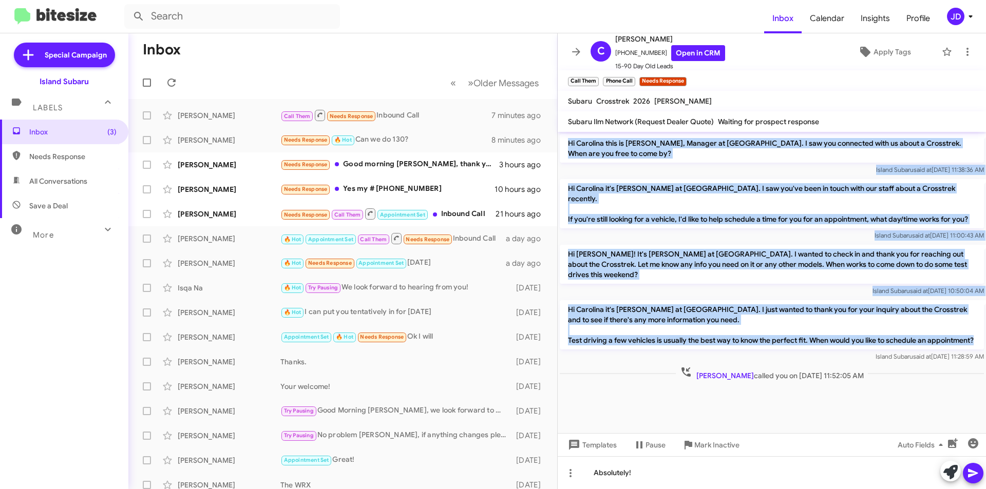
click at [643, 331] on div "Hi Carolina this is [PERSON_NAME], Manager at [GEOGRAPHIC_DATA]. I saw you conn…" at bounding box center [772, 257] width 428 height 251
click at [643, 331] on p "Hi Carolina it's [PERSON_NAME] at [GEOGRAPHIC_DATA]. I just wanted to thank you…" at bounding box center [772, 324] width 424 height 49
drag, startPoint x: 643, startPoint y: 331, endPoint x: 569, endPoint y: 145, distance: 200.0
click at [569, 145] on div "Hi Carolina this is [PERSON_NAME], Manager at [GEOGRAPHIC_DATA]. I saw you conn…" at bounding box center [772, 257] width 428 height 251
click at [569, 145] on p "Hi Carolina this is [PERSON_NAME], Manager at [GEOGRAPHIC_DATA]. I saw you conn…" at bounding box center [772, 148] width 424 height 29
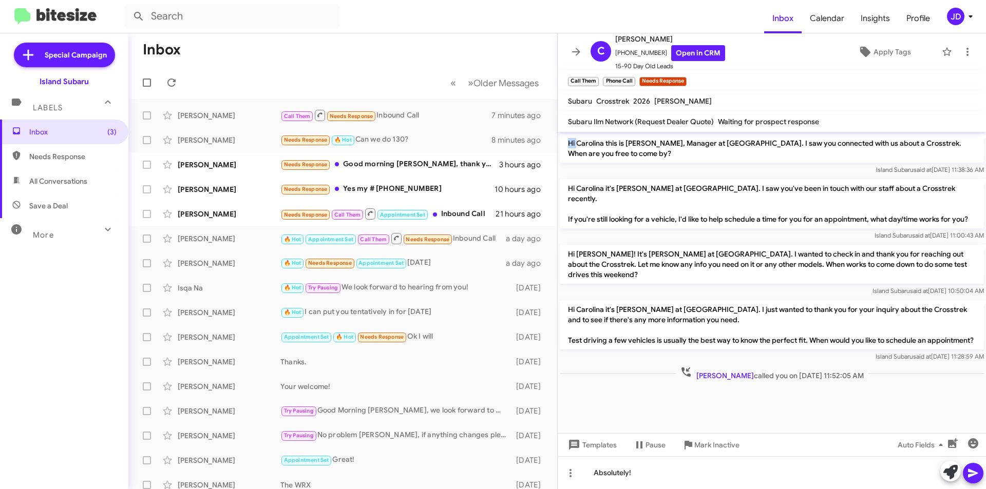
click at [569, 145] on p "Hi Carolina this is [PERSON_NAME], Manager at [GEOGRAPHIC_DATA]. I saw you conn…" at bounding box center [772, 148] width 424 height 29
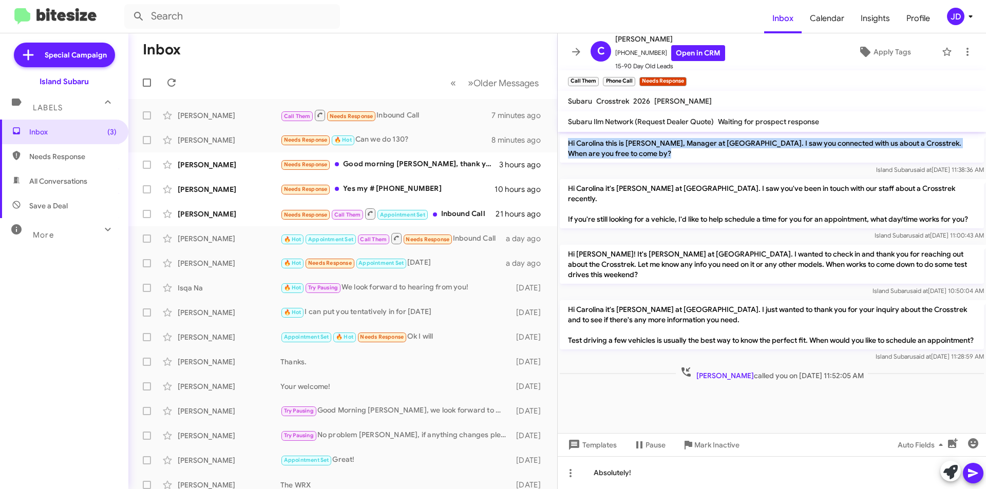
drag, startPoint x: 569, startPoint y: 145, endPoint x: 576, endPoint y: 154, distance: 11.1
click at [576, 154] on p "Hi Carolina this is [PERSON_NAME], Manager at [GEOGRAPHIC_DATA]. I saw you conn…" at bounding box center [772, 148] width 424 height 29
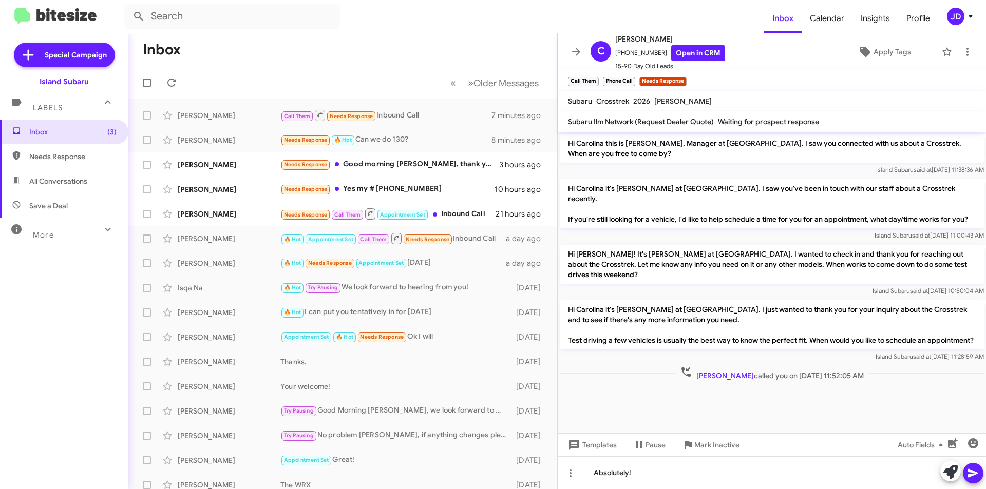
click at [568, 149] on p "Hi Carolina this is [PERSON_NAME], Manager at [GEOGRAPHIC_DATA]. I saw you conn…" at bounding box center [772, 148] width 424 height 29
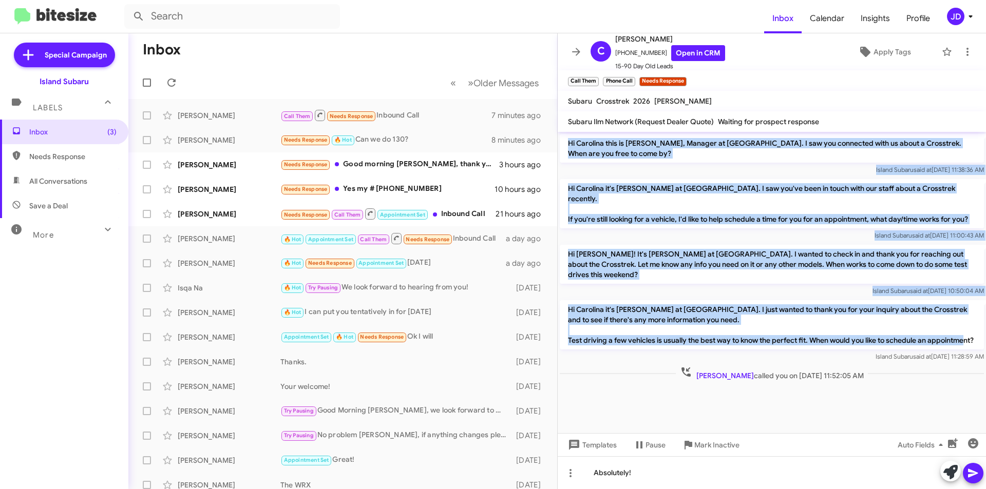
drag, startPoint x: 566, startPoint y: 142, endPoint x: 659, endPoint y: 332, distance: 211.5
click at [659, 332] on div "Hi Carolina this is [PERSON_NAME], Manager at [GEOGRAPHIC_DATA]. I saw you conn…" at bounding box center [772, 257] width 428 height 251
click at [659, 332] on p "Hi Carolina it's [PERSON_NAME] at [GEOGRAPHIC_DATA]. I just wanted to thank you…" at bounding box center [772, 324] width 424 height 49
drag, startPoint x: 659, startPoint y: 332, endPoint x: 565, endPoint y: 144, distance: 209.9
click at [565, 144] on div "Hi Carolina this is [PERSON_NAME], Manager at [GEOGRAPHIC_DATA]. I saw you conn…" at bounding box center [772, 257] width 428 height 251
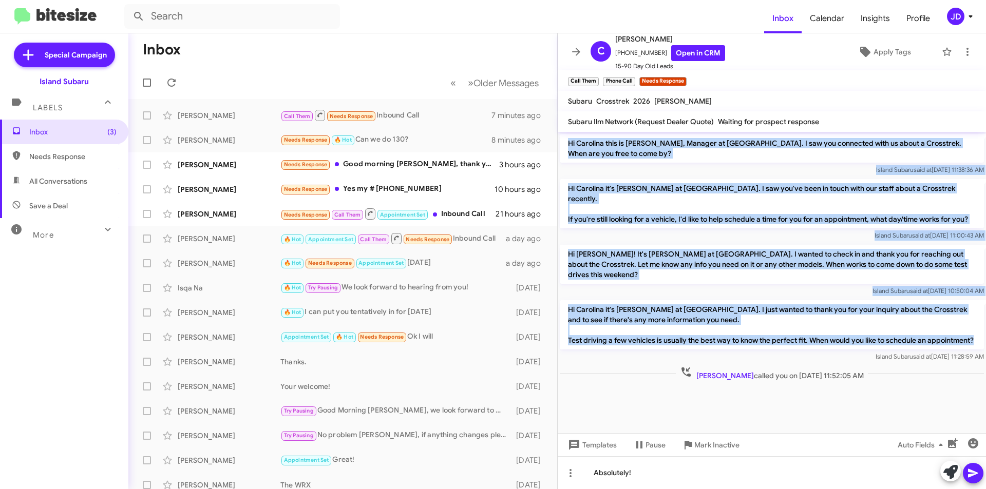
click at [565, 144] on p "Hi Carolina this is [PERSON_NAME], Manager at [GEOGRAPHIC_DATA]. I saw you conn…" at bounding box center [772, 148] width 424 height 29
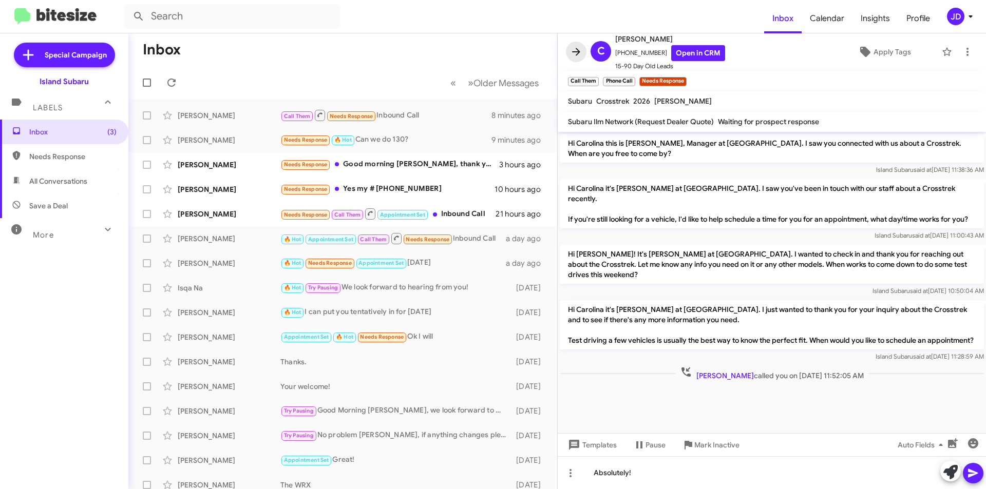
click at [572, 55] on icon at bounding box center [576, 52] width 12 height 12
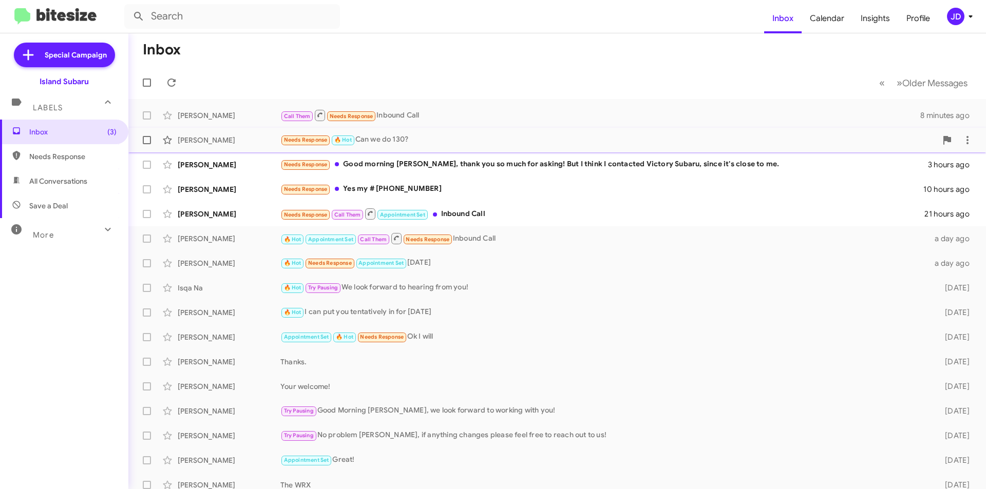
click at [489, 142] on div "Needs Response 🔥 Hot Can we do 130?" at bounding box center [608, 140] width 656 height 12
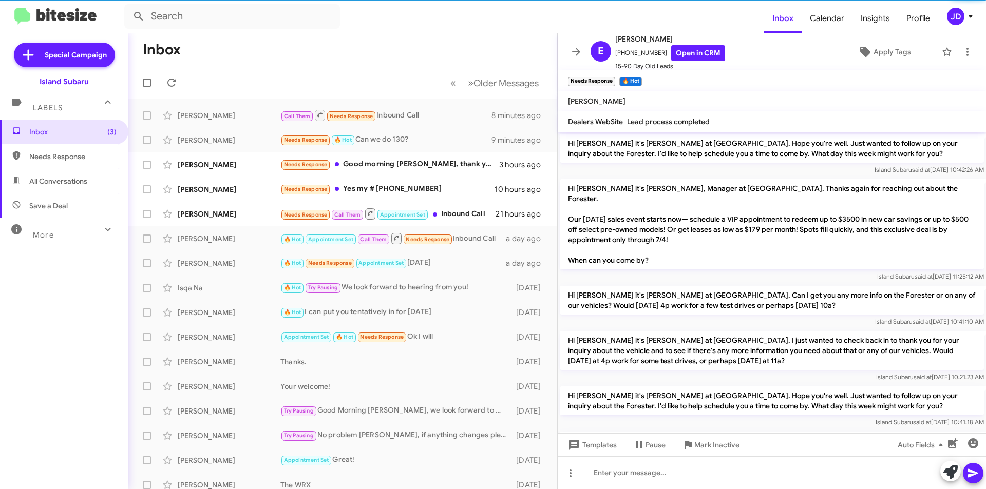
scroll to position [715, 0]
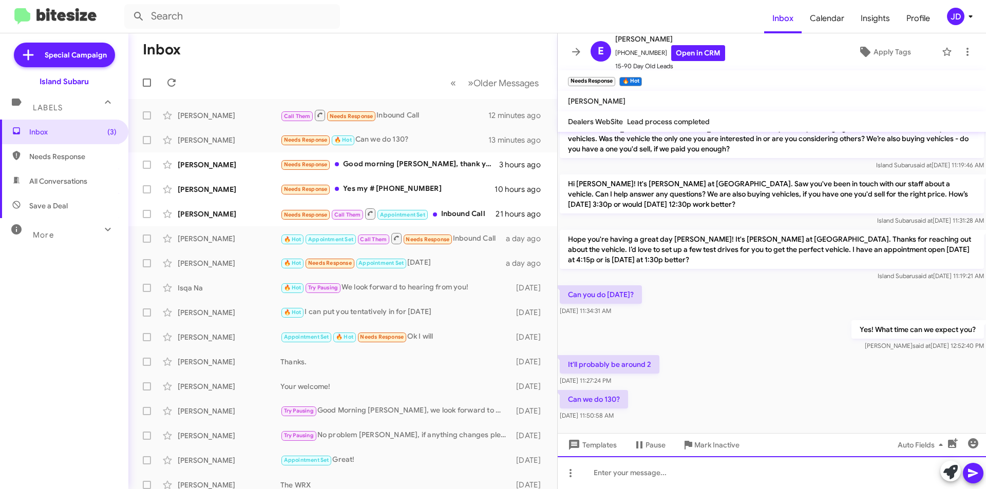
click at [721, 468] on div at bounding box center [772, 472] width 428 height 33
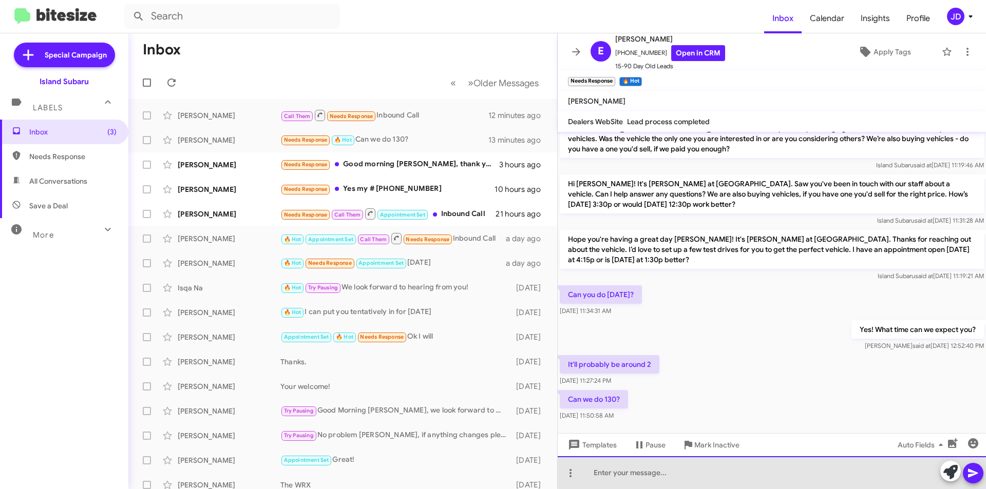
click at [809, 471] on div at bounding box center [772, 472] width 428 height 33
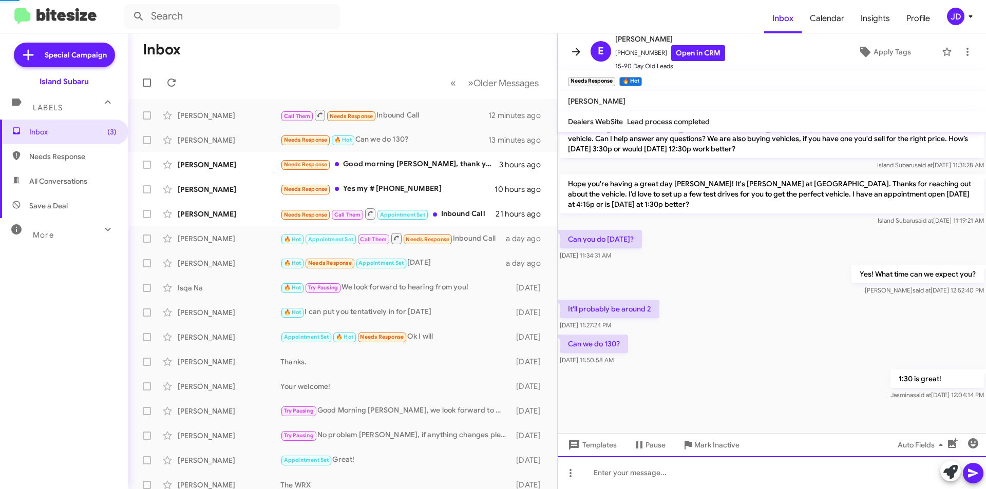
scroll to position [0, 0]
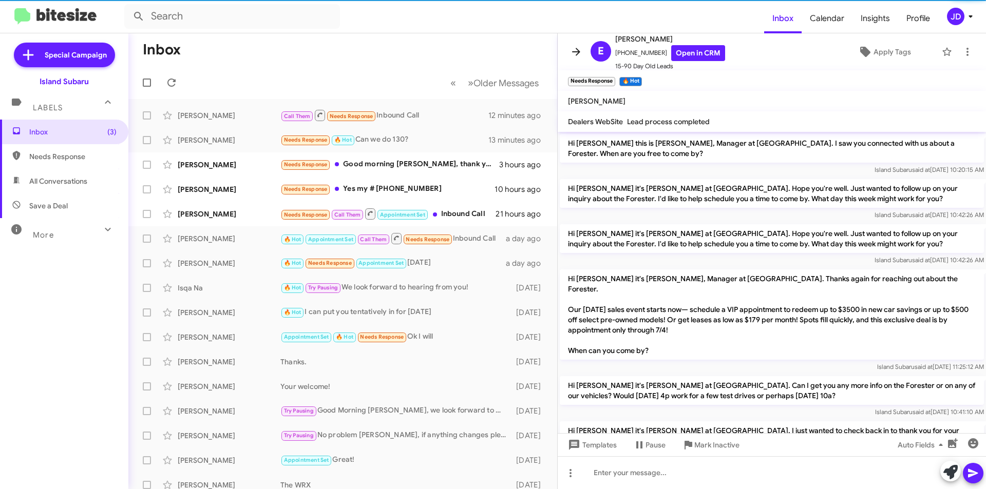
click at [571, 50] on icon at bounding box center [576, 52] width 12 height 12
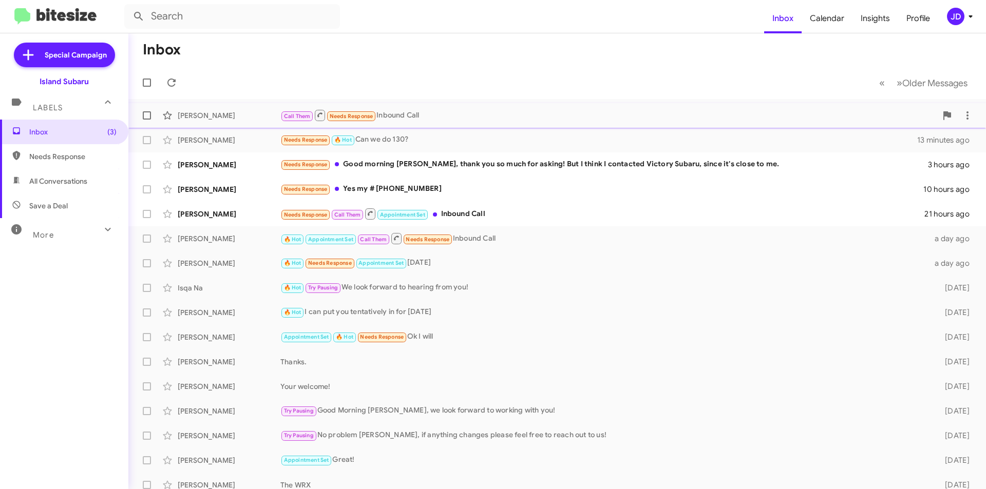
click at [454, 120] on div "Call Them Needs Response Inbound Call" at bounding box center [608, 115] width 656 height 13
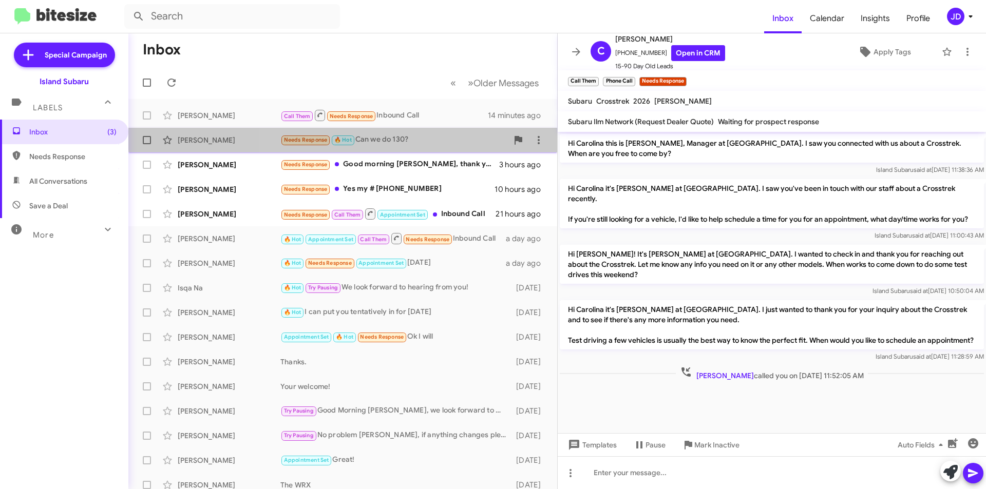
click at [409, 133] on div "[PERSON_NAME] Needs Response 🔥 Hot Can we do 130? 15 minutes ago" at bounding box center [343, 140] width 412 height 21
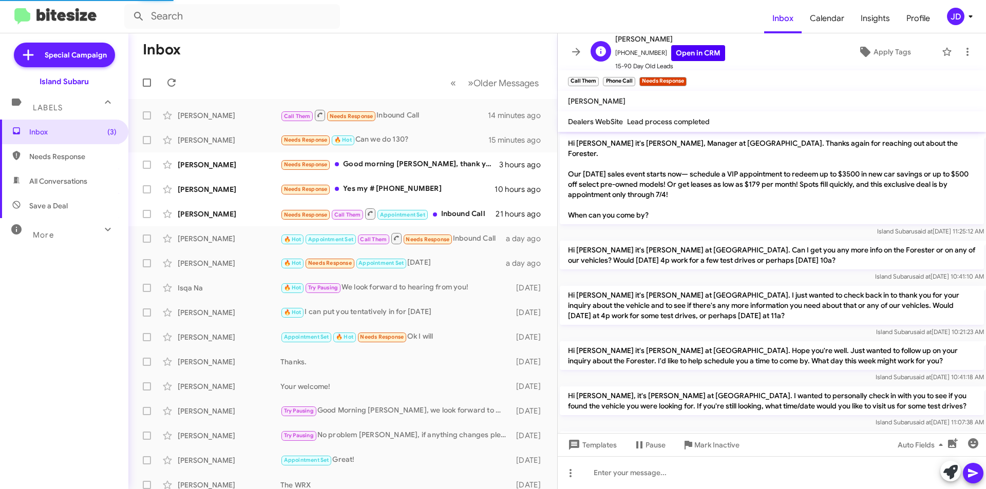
scroll to position [725, 0]
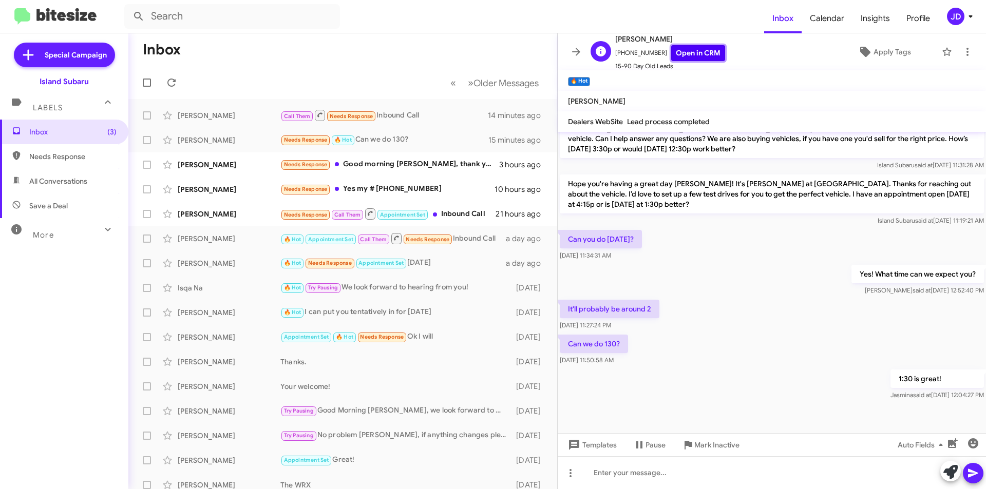
click at [681, 50] on link "Open in CRM" at bounding box center [698, 53] width 54 height 16
click at [683, 463] on div at bounding box center [772, 472] width 428 height 33
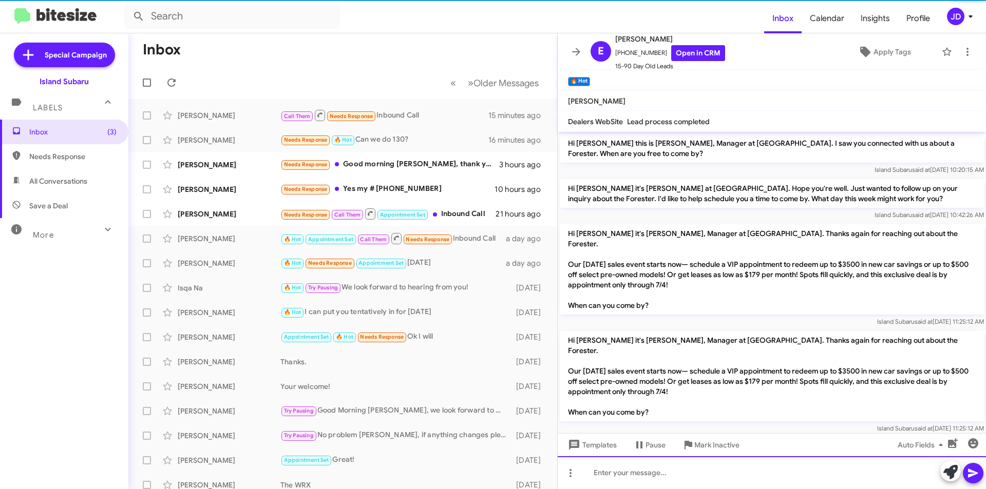
scroll to position [51, 0]
